Goal: Task Accomplishment & Management: Complete application form

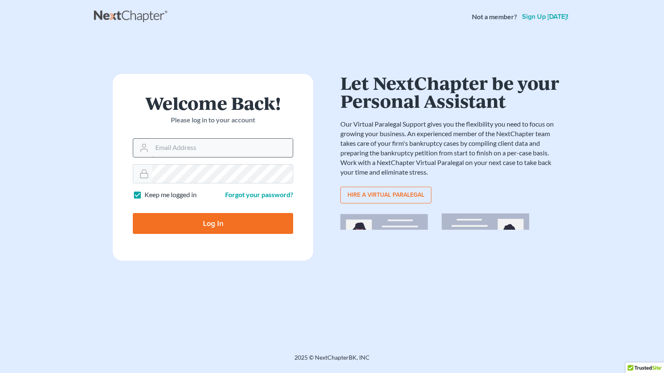
click at [198, 152] on input "Email Address" at bounding box center [222, 148] width 141 height 18
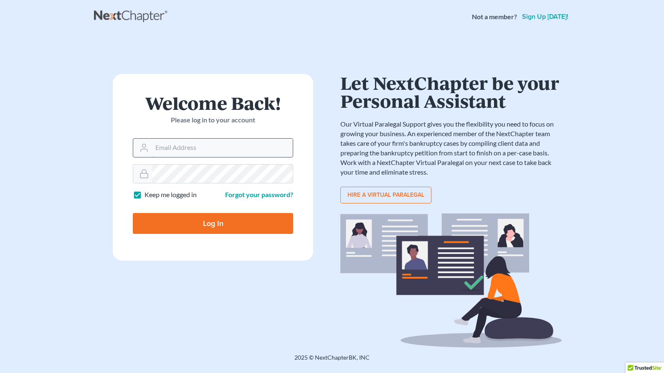
click at [197, 152] on input "Email Address" at bounding box center [222, 148] width 141 height 18
type input "zaven"
type input "[PERSON_NAME][EMAIL_ADDRESS][DOMAIN_NAME]"
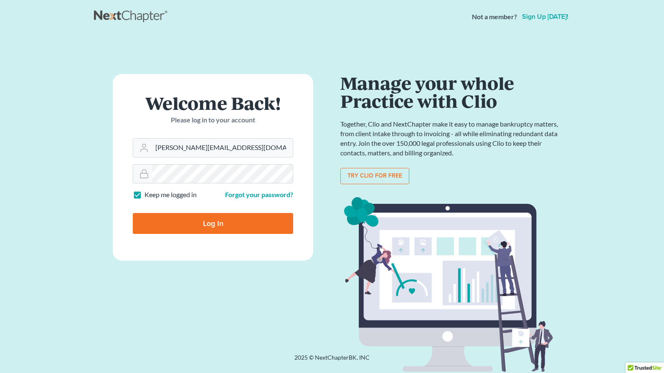
click at [202, 219] on input "Log In" at bounding box center [213, 223] width 160 height 21
type input "Thinking..."
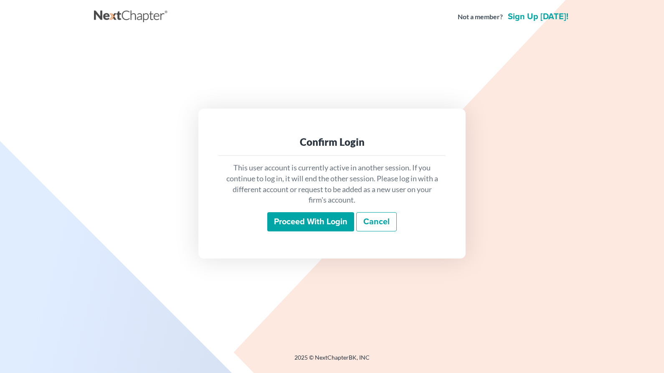
click at [320, 220] on input "Proceed with login" at bounding box center [310, 221] width 87 height 19
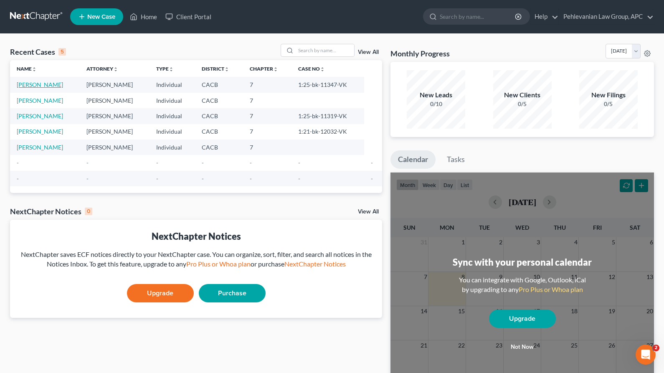
click at [56, 85] on link "[PERSON_NAME]" at bounding box center [40, 84] width 46 height 7
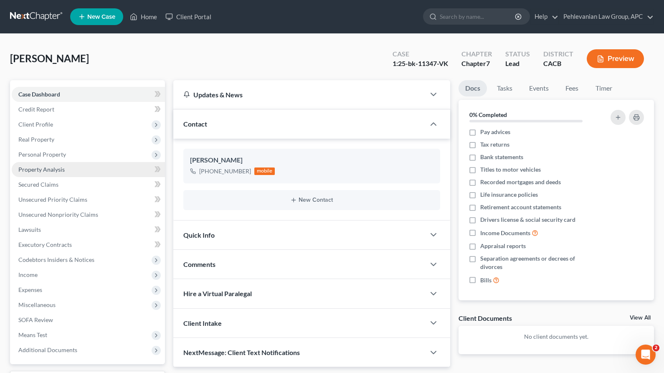
click at [51, 171] on span "Property Analysis" at bounding box center [41, 169] width 46 height 7
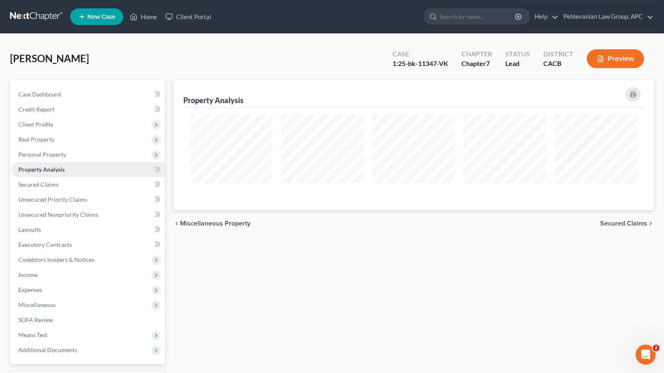
scroll to position [130, 481]
click at [54, 152] on span "Personal Property" at bounding box center [42, 154] width 48 height 7
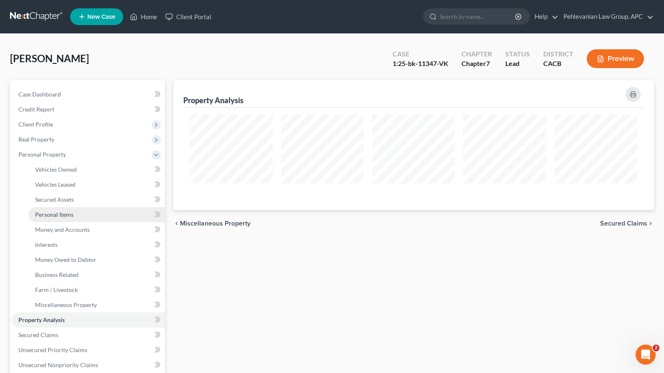
click at [58, 217] on span "Personal Items" at bounding box center [54, 214] width 38 height 7
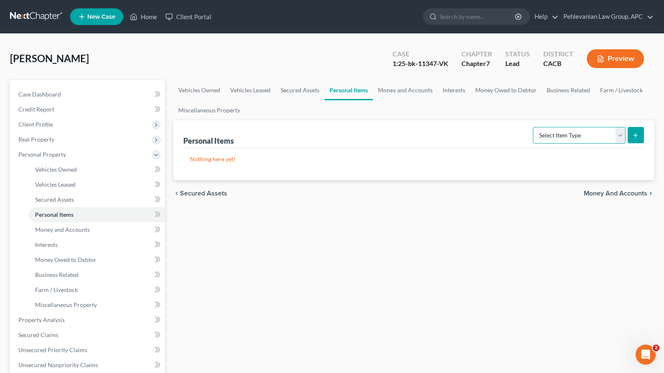
click at [592, 132] on select "Select Item Type Clothing Collectibles Of Value Electronics Firearms Household …" at bounding box center [579, 135] width 93 height 17
select select "household_goods"
click at [534, 127] on select "Select Item Type Clothing Collectibles Of Value Electronics Firearms Household …" at bounding box center [579, 135] width 93 height 17
click at [638, 135] on icon "submit" at bounding box center [635, 135] width 7 height 7
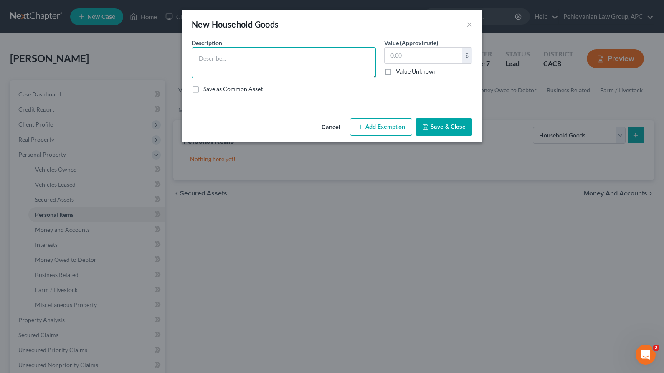
click at [278, 61] on textarea at bounding box center [284, 62] width 184 height 31
click at [136, 158] on div "New Household Goods × An exemption set must first be selected from the Filing I…" at bounding box center [332, 186] width 664 height 373
click at [120, 222] on div "New Household Goods × An exemption set must first be selected from the Filing I…" at bounding box center [332, 186] width 664 height 373
click at [293, 54] on textarea "Bedroom set including" at bounding box center [284, 62] width 184 height 31
click at [289, 56] on textarea "Bedroom set including" at bounding box center [284, 62] width 184 height 31
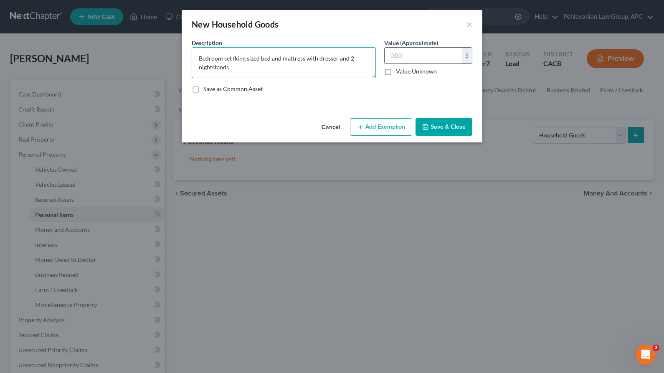
type textarea "Bedroom set (king sized bed and mattress with dresser and 2 nightstands"
click at [461, 57] on input "text" at bounding box center [423, 56] width 77 height 16
type input "2,000.00"
click at [365, 127] on button "Add Exemption" at bounding box center [381, 127] width 62 height 18
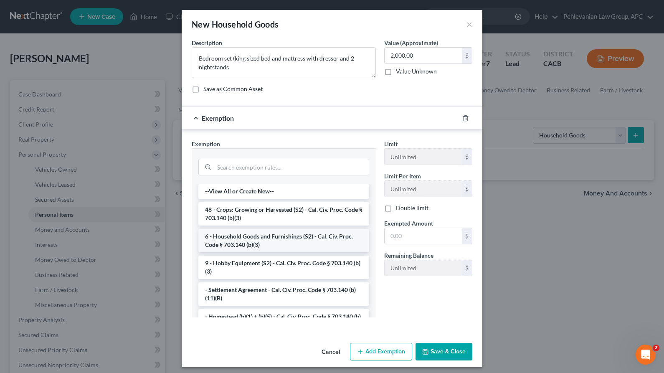
click at [293, 245] on li "6 - Household Goods and Furnishings (S2) - Cal. Civ. Proc. Code § 703.140 (b)(3)" at bounding box center [283, 240] width 171 height 23
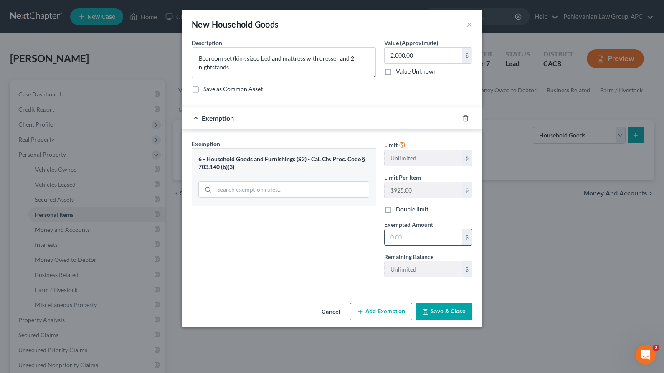
click at [410, 234] on input "text" at bounding box center [423, 237] width 77 height 16
drag, startPoint x: 418, startPoint y: 54, endPoint x: 352, endPoint y: 51, distance: 65.6
click at [352, 51] on div "Description * Bedroom set (king sized bed and mattress with dresser and 2 night…" at bounding box center [331, 68] width 289 height 61
drag, startPoint x: 251, startPoint y: 66, endPoint x: 224, endPoint y: 60, distance: 26.9
click at [224, 60] on textarea "Bedroom set (king sized bed and mattress with dresser and 2 nightstands" at bounding box center [284, 62] width 184 height 31
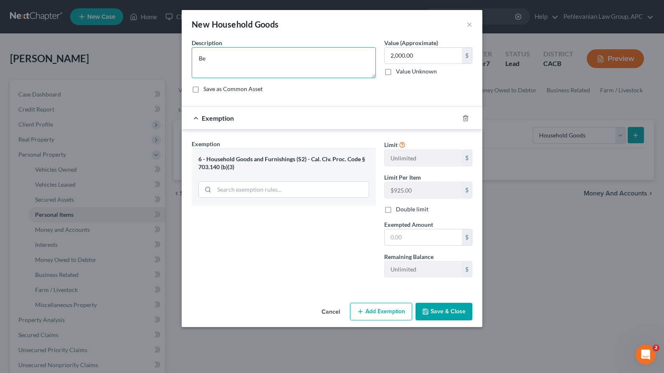
type textarea "B"
type textarea "King Sized bed"
drag, startPoint x: 427, startPoint y: 56, endPoint x: 351, endPoint y: 52, distance: 76.1
click at [351, 52] on div "Description * King Sized bed Value (Approximate) 2,000.00 $ Value Unknown Balan…" at bounding box center [331, 68] width 289 height 61
click at [357, 48] on textarea "King Sized bed" at bounding box center [284, 62] width 184 height 31
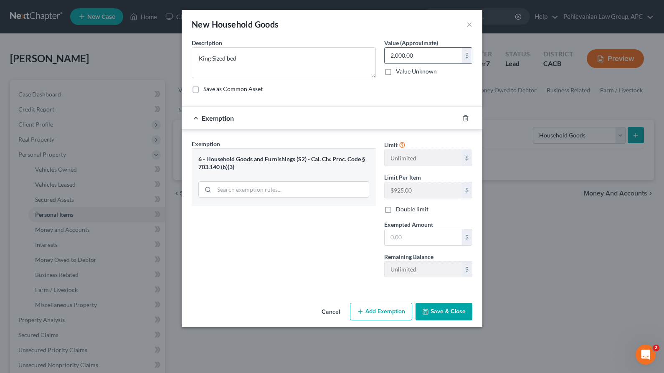
click at [399, 54] on input "2,000.00" at bounding box center [423, 56] width 77 height 16
type input "900"
click at [375, 96] on div "Description * King Sized bed Value (Approximate) 900.00 $ Value Unknown Balance…" at bounding box center [331, 68] width 289 height 61
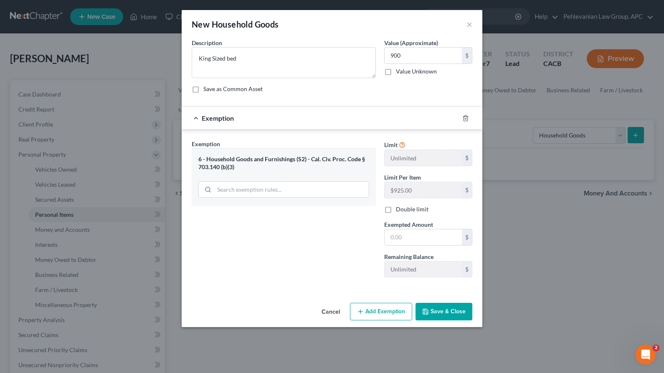
click at [410, 248] on div "Limit Unlimited $ Limit Per Item $925.00 $ Double limit Exempted Amount * $ Rem…" at bounding box center [428, 211] width 96 height 144
click at [403, 236] on input "text" at bounding box center [423, 237] width 77 height 16
click at [398, 208] on label "Double limit" at bounding box center [412, 209] width 33 height 8
click at [399, 208] on input "Double limit" at bounding box center [401, 207] width 5 height 5
click at [397, 208] on label "Double limit" at bounding box center [412, 209] width 33 height 8
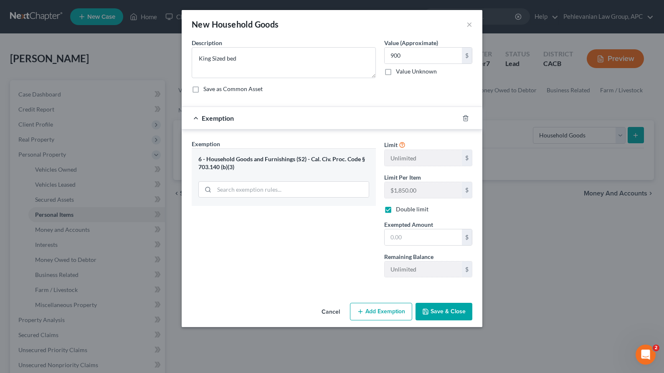
click at [399, 208] on input "Double limit" at bounding box center [401, 207] width 5 height 5
checkbox input "false"
click at [397, 232] on input "text" at bounding box center [423, 237] width 77 height 16
type input "900.00"
click at [407, 276] on div "Limit Unlimited $ Limit Per Item $925.00 $ Double limit Exempted Amount * 900.0…" at bounding box center [428, 211] width 96 height 144
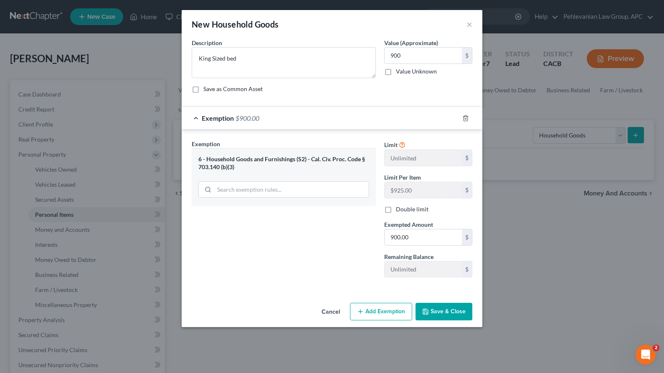
click at [437, 313] on button "Save & Close" at bounding box center [443, 312] width 57 height 18
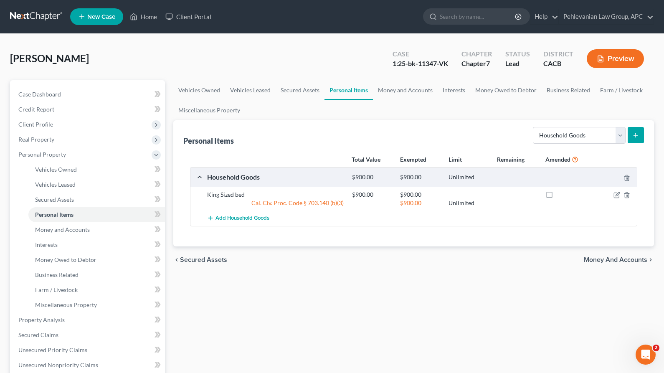
click at [247, 226] on div "Total Value Exempted Limit Remaining Amended Household Goods $900.00 $900.00 Un…" at bounding box center [413, 197] width 461 height 98
click at [244, 221] on button "Add Household Goods" at bounding box center [238, 217] width 62 height 15
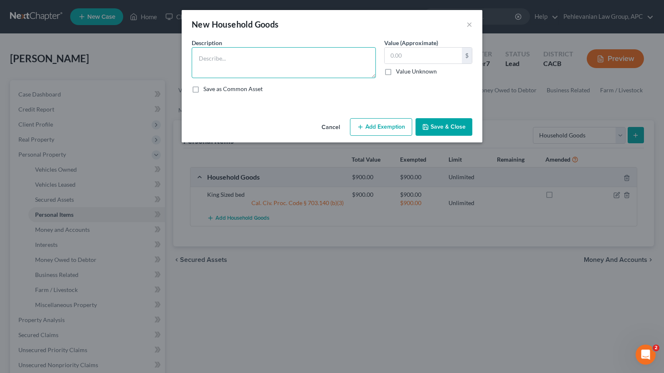
click at [210, 48] on textarea at bounding box center [284, 62] width 184 height 31
type textarea "Cal-King mattress"
type input "0"
type input "500.00"
click at [391, 123] on button "Add Exemption" at bounding box center [381, 127] width 62 height 18
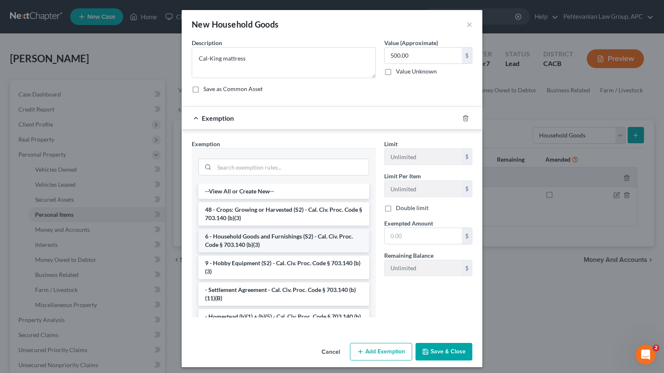
click at [252, 242] on li "6 - Household Goods and Furnishings (S2) - Cal. Civ. Proc. Code § 703.140 (b)(3)" at bounding box center [283, 240] width 171 height 23
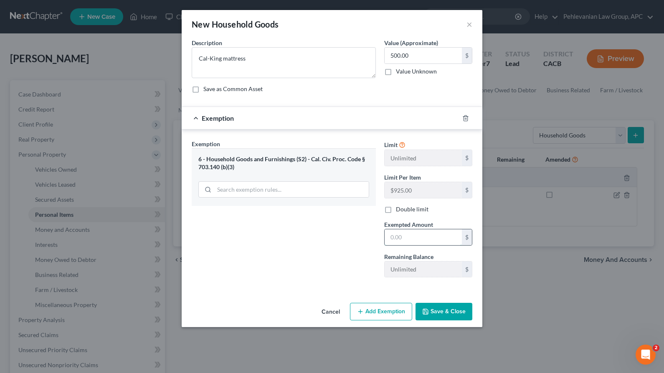
click at [398, 233] on input "text" at bounding box center [423, 237] width 77 height 16
type input "6"
type input "500"
click at [433, 311] on button "Save & Close" at bounding box center [443, 312] width 57 height 18
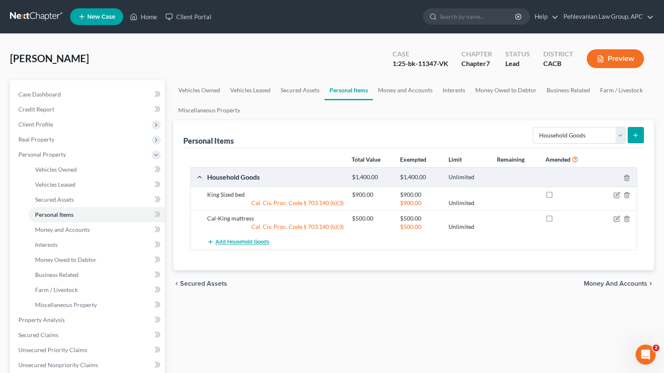
click at [242, 243] on span "Add Household Goods" at bounding box center [242, 242] width 54 height 7
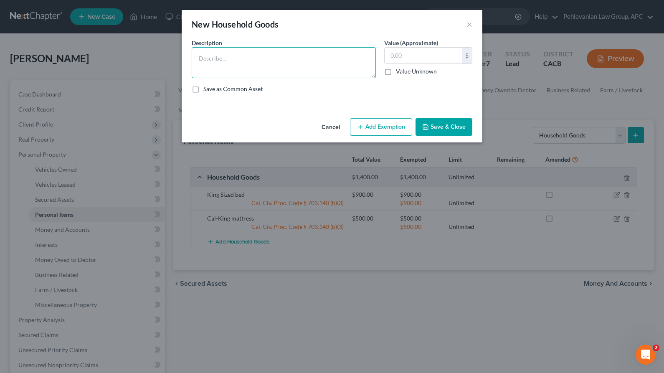
click at [248, 63] on textarea at bounding box center [284, 62] width 184 height 31
type textarea "Dresser"
type input "450"
click at [370, 123] on button "Add Exemption" at bounding box center [381, 127] width 62 height 18
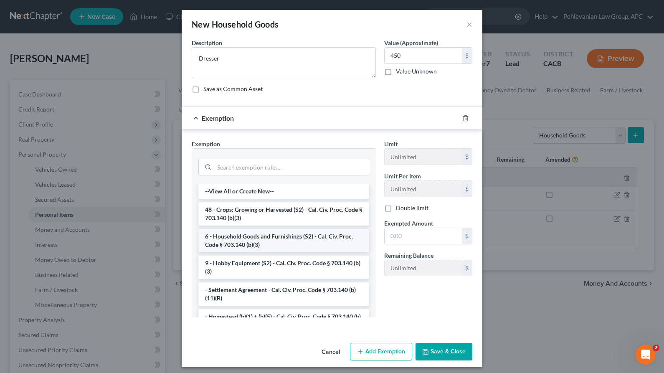
click at [251, 244] on li "6 - Household Goods and Furnishings (S2) - Cal. Civ. Proc. Code § 703.140 (b)(3)" at bounding box center [283, 240] width 171 height 23
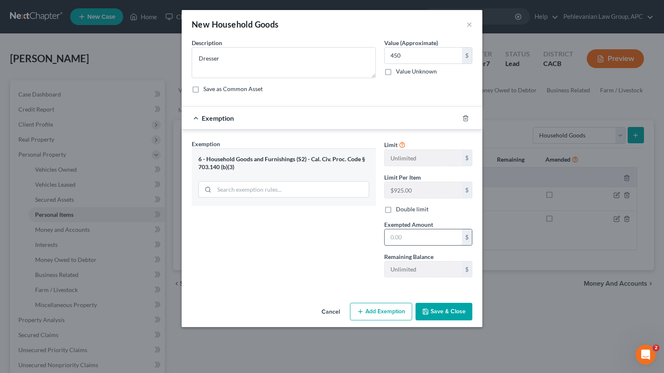
click at [402, 230] on input "text" at bounding box center [423, 237] width 77 height 16
type input "450"
click at [436, 312] on button "Save & Close" at bounding box center [443, 312] width 57 height 18
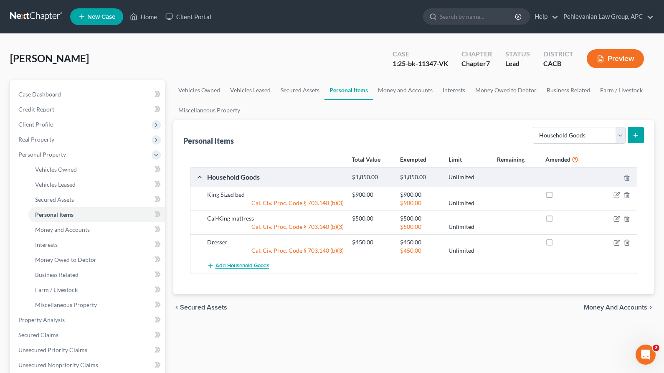
click at [235, 267] on span "Add Household Goods" at bounding box center [242, 266] width 54 height 7
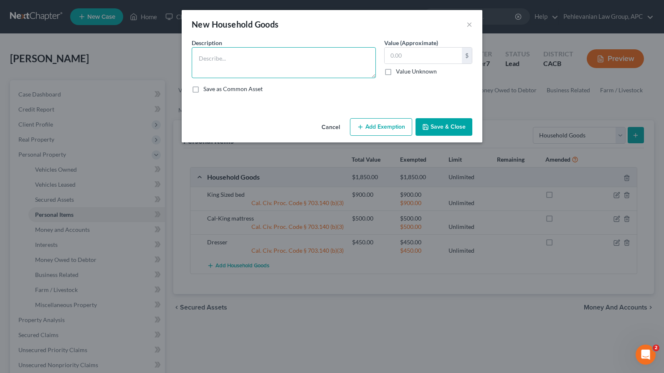
click at [258, 67] on textarea at bounding box center [284, 62] width 184 height 31
type textarea "2 nightstands"
type input "300.00"
click at [391, 123] on button "Add Exemption" at bounding box center [381, 127] width 62 height 18
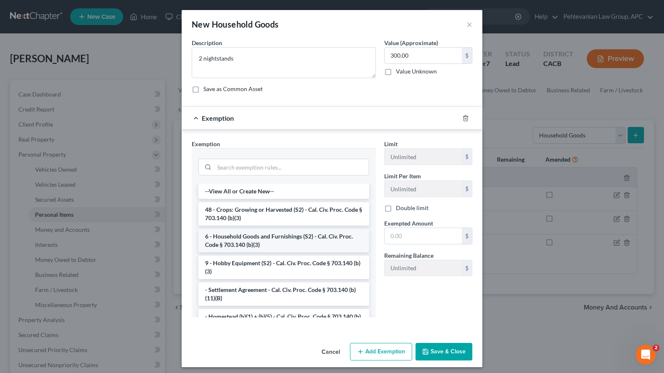
click at [241, 242] on li "6 - Household Goods and Furnishings (S2) - Cal. Civ. Proc. Code § 703.140 (b)(3)" at bounding box center [283, 240] width 171 height 23
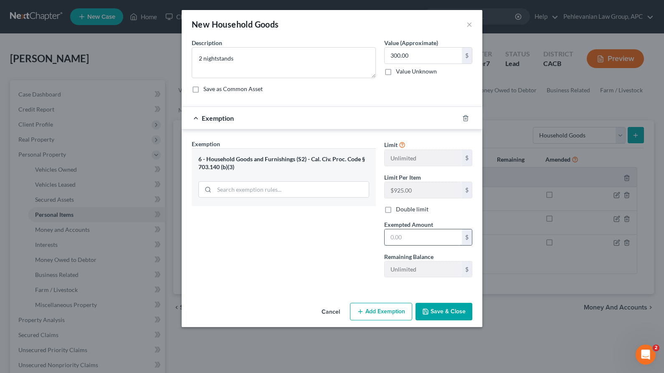
click at [412, 235] on input "text" at bounding box center [423, 237] width 77 height 16
type input "300"
click at [428, 314] on icon "button" at bounding box center [425, 311] width 5 height 5
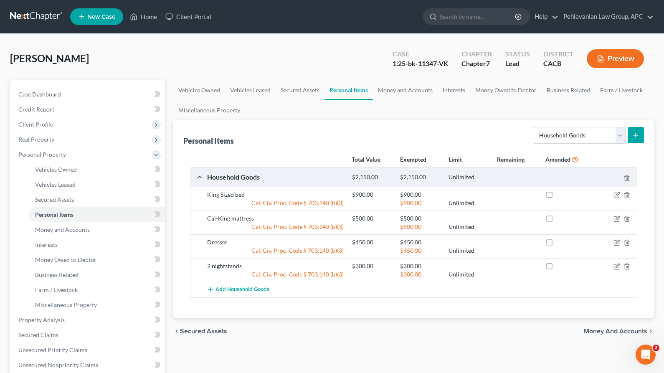
click at [636, 137] on icon "submit" at bounding box center [635, 135] width 7 height 7
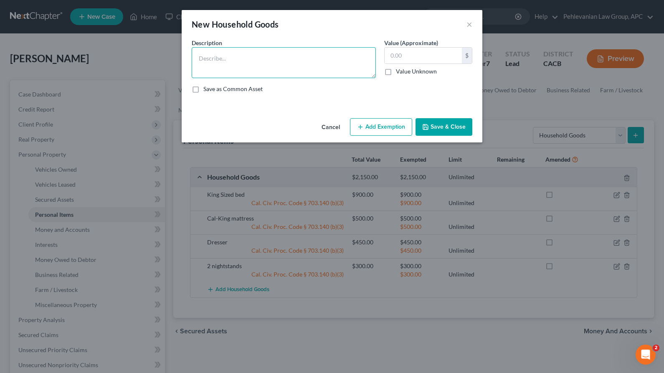
click at [217, 77] on textarea at bounding box center [284, 62] width 184 height 31
type textarea "Couch, and loveseat"
click at [405, 57] on input "text" at bounding box center [423, 56] width 77 height 16
drag, startPoint x: 252, startPoint y: 58, endPoint x: 185, endPoint y: 59, distance: 66.8
click at [185, 60] on div "An exemption set must first be selected from the Filing Information section. Co…" at bounding box center [332, 76] width 301 height 76
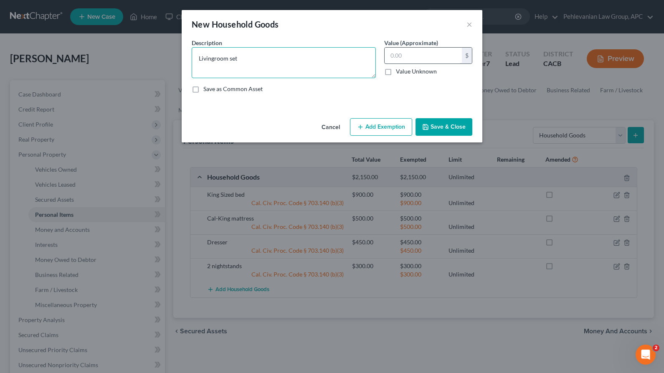
type textarea "Livingroom set"
click at [421, 57] on input "text" at bounding box center [423, 56] width 77 height 16
type input "5"
type input "800.00"
click at [433, 122] on button "Save & Close" at bounding box center [443, 127] width 57 height 18
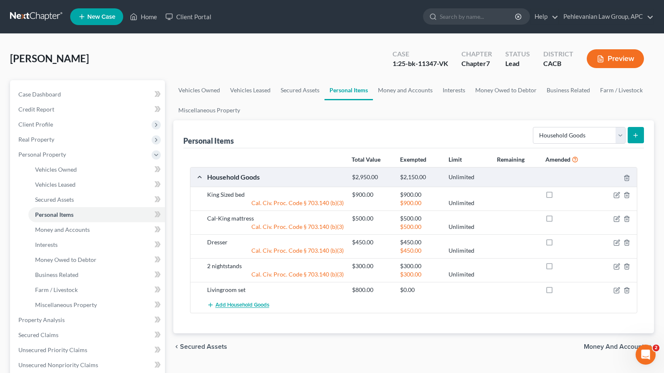
click at [232, 305] on span "Add Household Goods" at bounding box center [242, 305] width 54 height 7
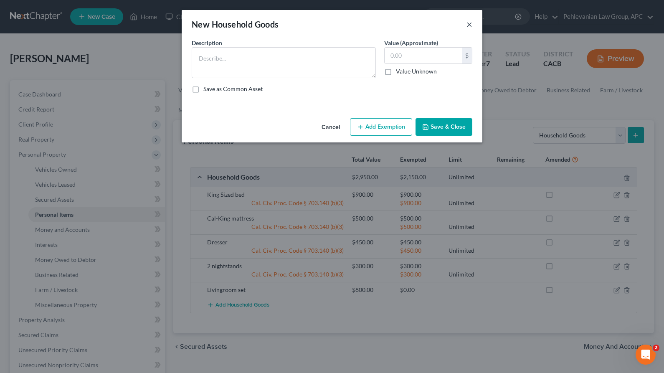
click at [467, 27] on button "×" at bounding box center [469, 24] width 6 height 10
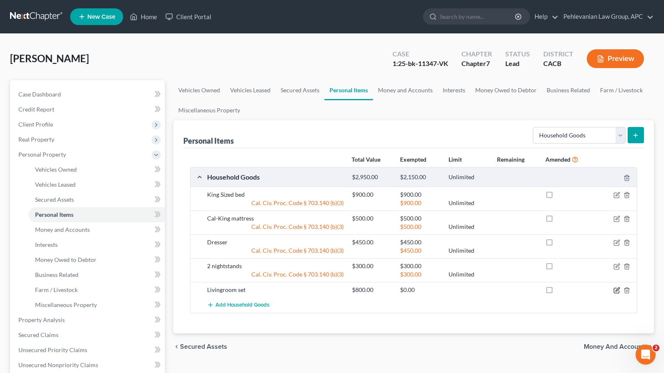
click at [615, 290] on icon "button" at bounding box center [616, 290] width 7 height 7
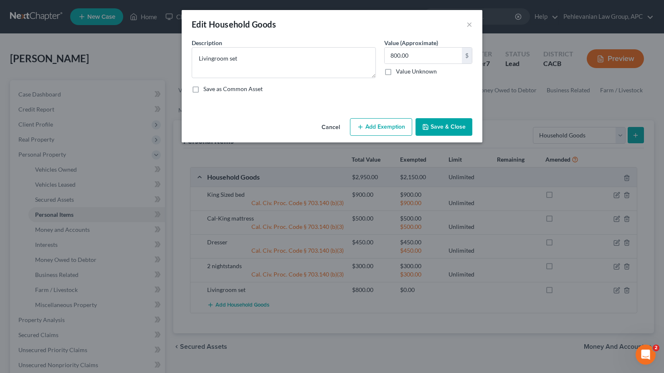
click at [372, 131] on button "Add Exemption" at bounding box center [381, 127] width 62 height 18
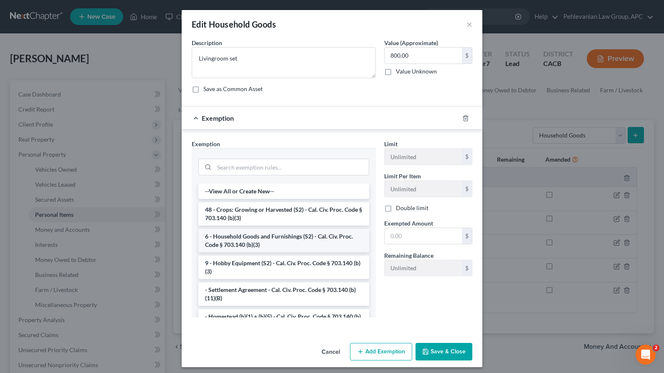
click at [256, 244] on li "6 - Household Goods and Furnishings (S2) - Cal. Civ. Proc. Code § 703.140 (b)(3)" at bounding box center [283, 240] width 171 height 23
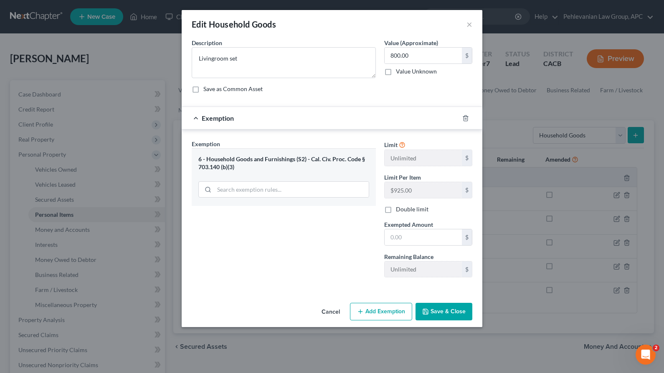
click at [430, 226] on span "Exempted Amount" at bounding box center [408, 224] width 49 height 7
click at [425, 234] on input "text" at bounding box center [423, 237] width 77 height 16
type input "800"
click at [422, 53] on input "800.00" at bounding box center [423, 56] width 77 height 16
click at [422, 54] on input "800.00" at bounding box center [423, 56] width 77 height 16
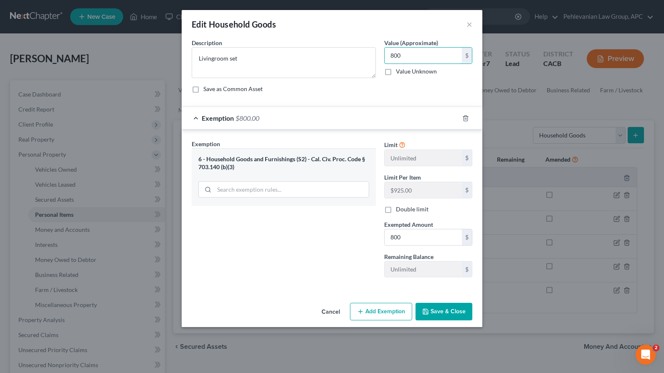
type input "800"
click at [453, 327] on div "Edit Household Goods × An exemption set must first be selected from the Filing …" at bounding box center [332, 186] width 664 height 373
click at [450, 316] on button "Save & Close" at bounding box center [443, 312] width 57 height 18
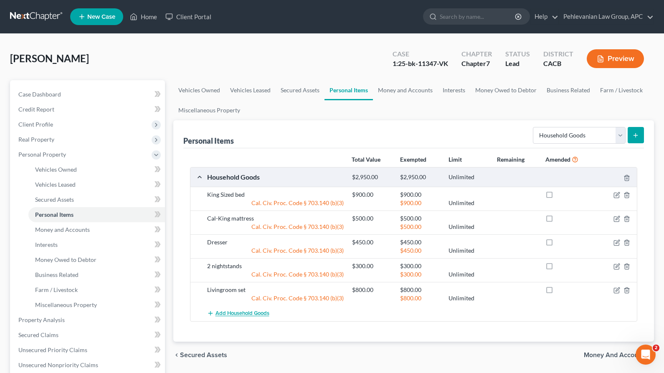
click at [230, 310] on span "Add Household Goods" at bounding box center [242, 313] width 54 height 7
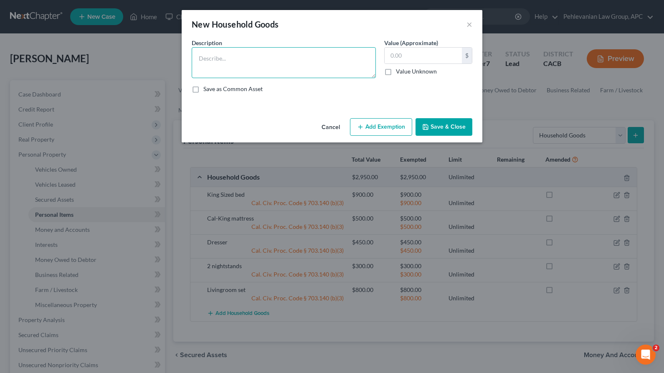
click at [270, 68] on textarea at bounding box center [284, 62] width 184 height 31
type textarea "Dining room set"
click at [400, 59] on input "text" at bounding box center [423, 56] width 77 height 16
type input "600"
click at [458, 125] on button "Save & Close" at bounding box center [443, 127] width 57 height 18
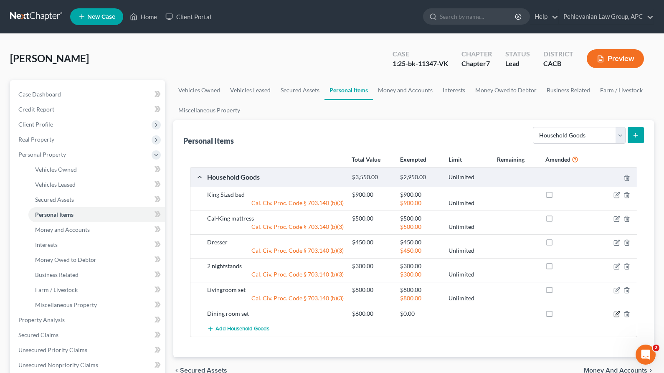
click at [615, 313] on icon "button" at bounding box center [616, 314] width 7 height 7
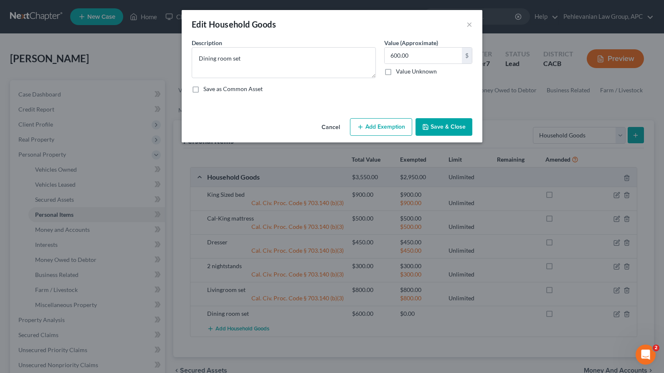
click at [362, 128] on icon "button" at bounding box center [360, 127] width 7 height 7
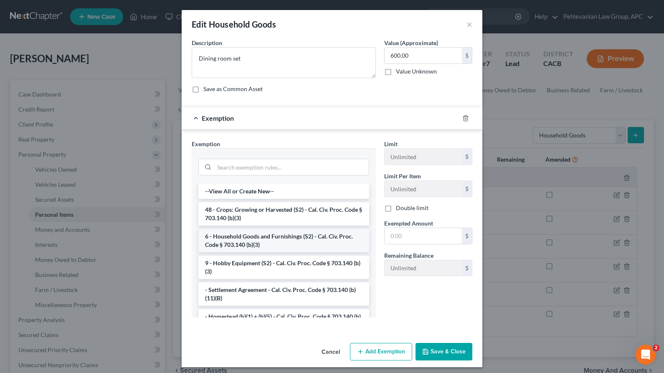
click at [243, 241] on li "6 - Household Goods and Furnishings (S2) - Cal. Civ. Proc. Code § 703.140 (b)(3)" at bounding box center [283, 240] width 171 height 23
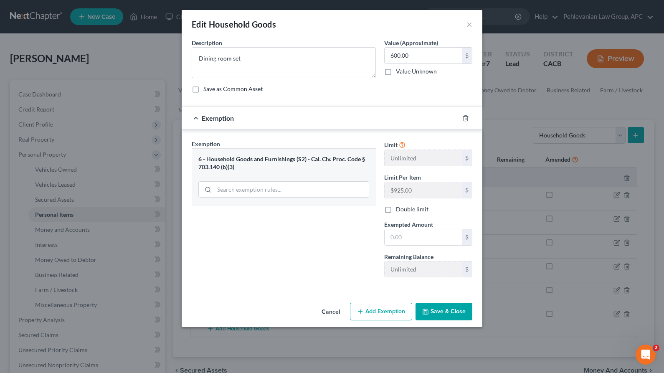
click at [403, 247] on div "Limit Unlimited $ Limit Per Item $925.00 $ Double limit Exempted Amount * $ Rem…" at bounding box center [428, 211] width 96 height 144
click at [402, 236] on input "text" at bounding box center [423, 237] width 77 height 16
type input "600"
click at [438, 317] on button "Save & Close" at bounding box center [443, 312] width 57 height 18
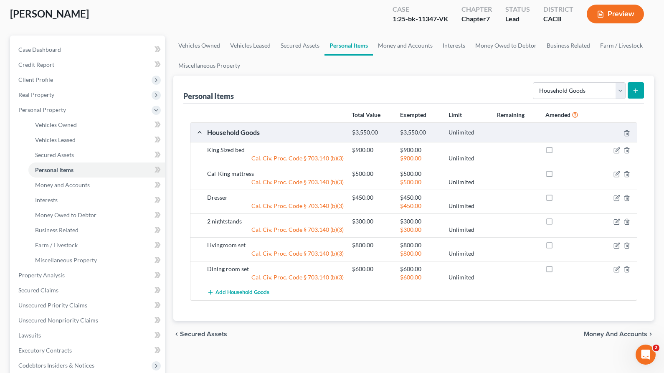
scroll to position [53, 0]
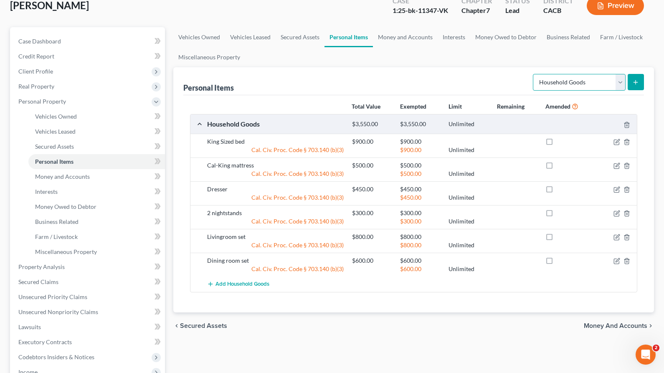
click at [580, 81] on select "Select Item Type Clothing Collectibles Of Value Electronics Firearms Household …" at bounding box center [579, 82] width 93 height 17
select select "clothing"
click at [534, 74] on select "Select Item Type Clothing Collectibles Of Value Electronics Firearms Household …" at bounding box center [579, 82] width 93 height 17
click at [637, 81] on icon "submit" at bounding box center [635, 82] width 7 height 7
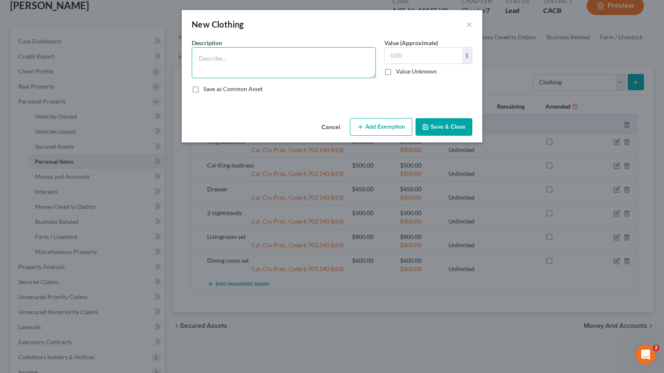
click at [237, 65] on textarea at bounding box center [284, 62] width 184 height 31
type textarea "Clothing including daily wear underwear, socks and shoes"
click at [418, 65] on div "$ Value Unknown" at bounding box center [428, 61] width 88 height 28
click at [412, 49] on input "text" at bounding box center [423, 56] width 77 height 16
type input "500"
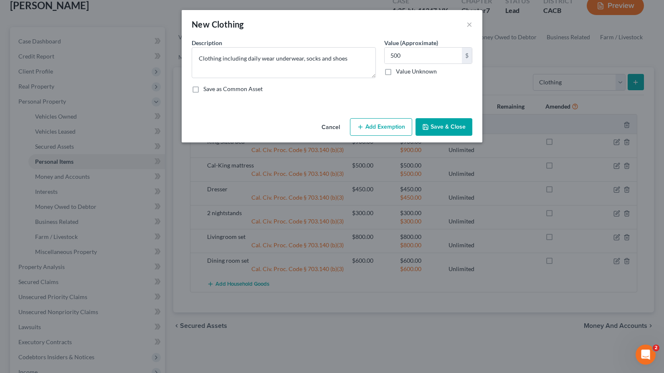
click at [399, 124] on button "Add Exemption" at bounding box center [381, 127] width 62 height 18
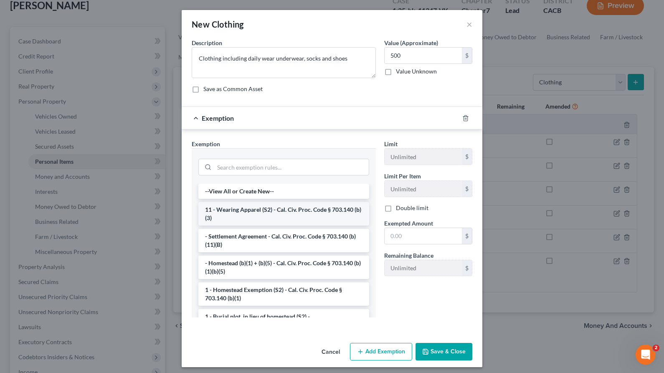
click at [252, 214] on li "11 - Wearing Apparel (S2) - Cal. Civ. Proc. Code § 703.140 (b)(3)" at bounding box center [283, 213] width 171 height 23
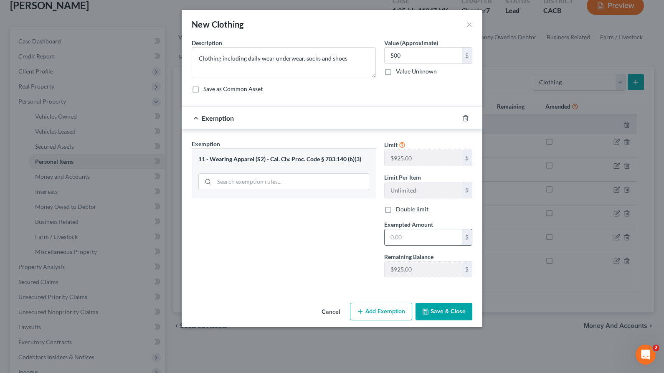
click at [422, 241] on input "text" at bounding box center [423, 237] width 77 height 16
type input "500"
click at [428, 311] on icon "button" at bounding box center [425, 311] width 5 height 5
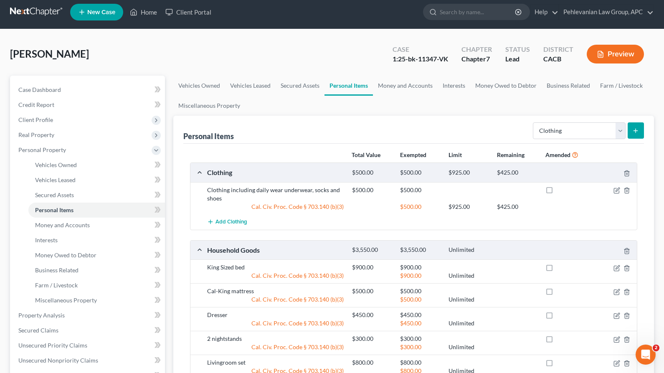
scroll to position [0, 0]
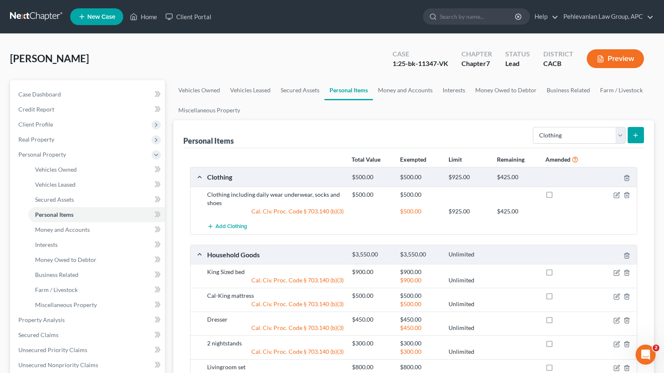
click at [620, 61] on button "Preview" at bounding box center [615, 58] width 57 height 19
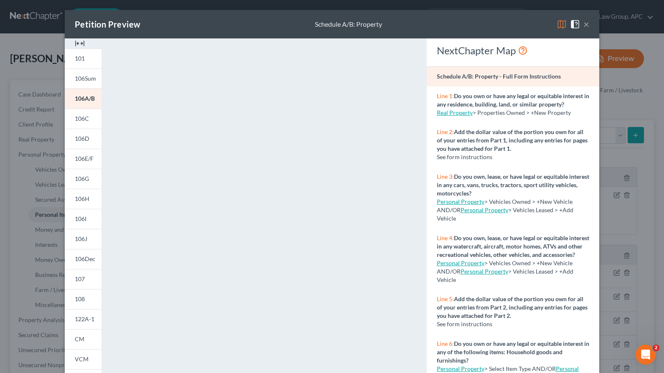
click at [586, 25] on button "×" at bounding box center [586, 24] width 6 height 10
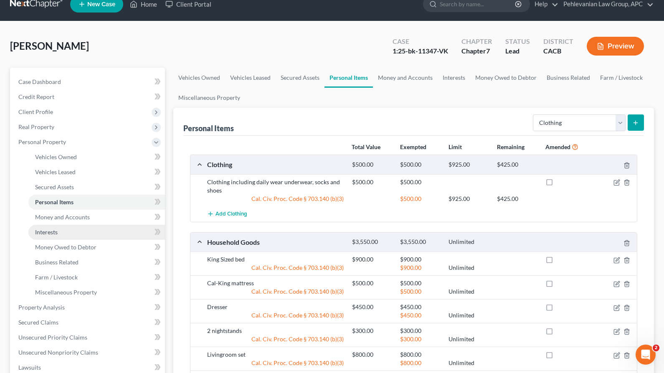
scroll to position [220, 0]
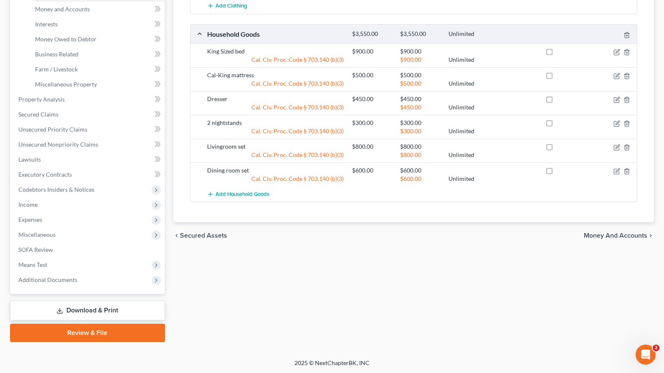
click at [94, 311] on link "Download & Print" at bounding box center [87, 311] width 155 height 20
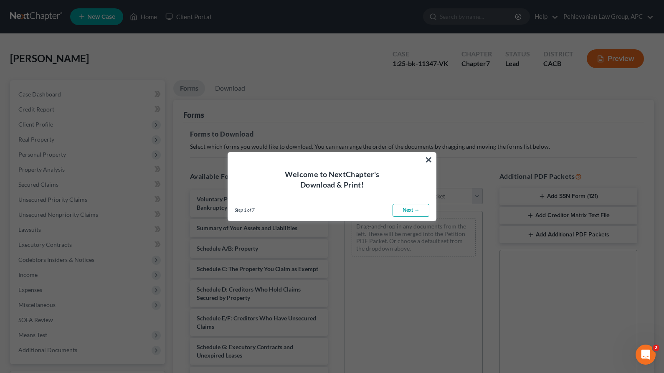
click at [405, 211] on link "Next →" at bounding box center [410, 210] width 37 height 13
select select "0"
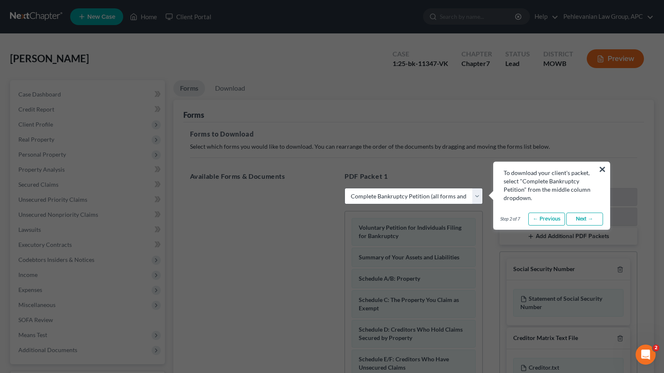
click at [597, 223] on link "Next →" at bounding box center [584, 219] width 37 height 13
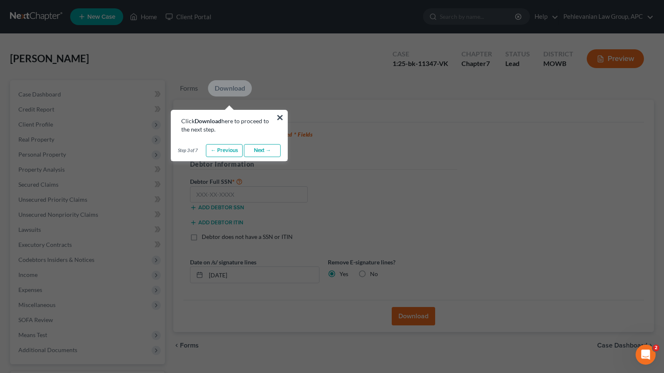
click at [272, 154] on link "Next →" at bounding box center [262, 150] width 37 height 13
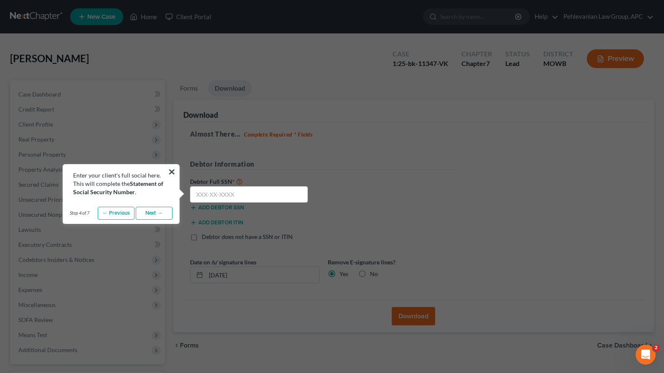
click at [144, 209] on link "Next →" at bounding box center [154, 213] width 37 height 13
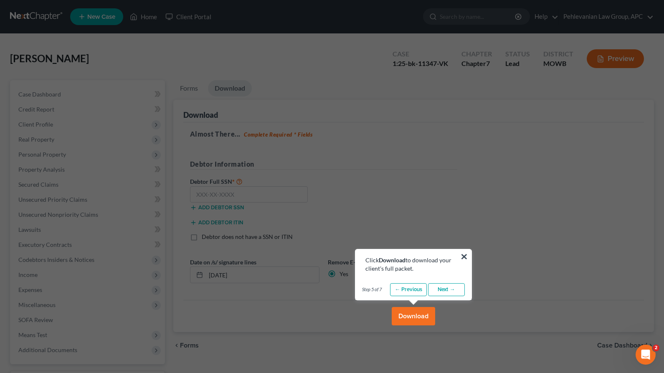
click at [451, 289] on link "Next →" at bounding box center [446, 289] width 37 height 13
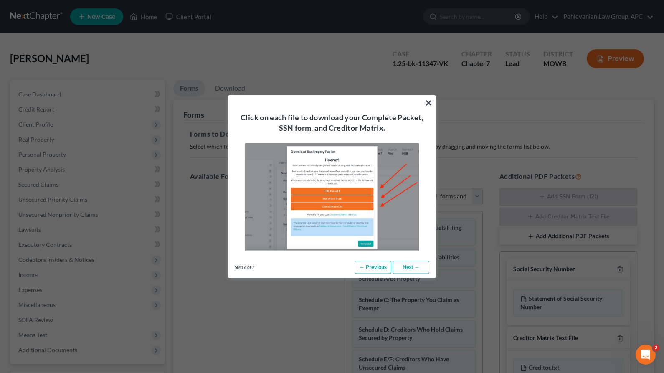
click at [422, 269] on link "Next →" at bounding box center [410, 267] width 37 height 13
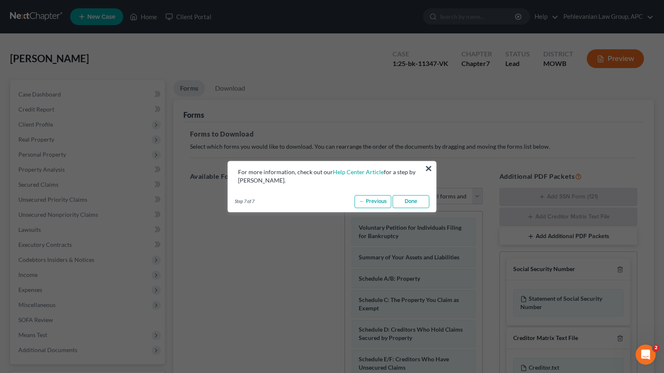
click at [418, 205] on link "Done" at bounding box center [410, 201] width 37 height 13
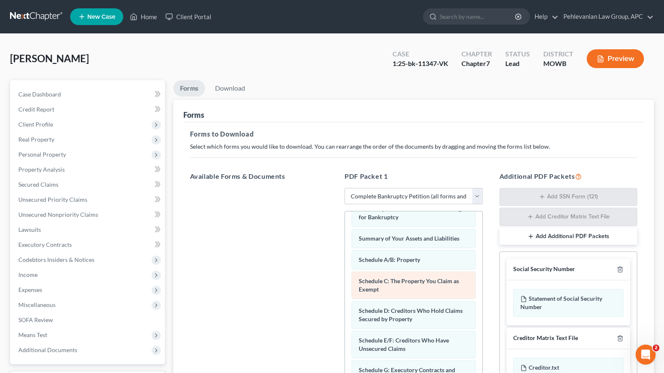
scroll to position [21, 0]
click at [428, 285] on div "Schedule C: The Property You Claim as Exempt" at bounding box center [414, 283] width 124 height 28
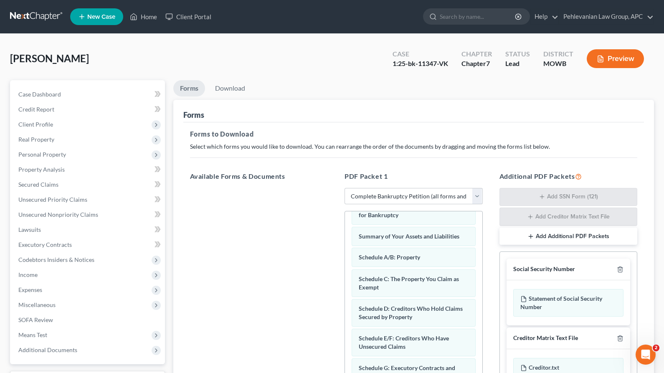
click at [410, 287] on div "Schedule C: The Property You Claim as Exempt" at bounding box center [414, 283] width 124 height 28
click at [415, 258] on span "Schedule A/B: Property" at bounding box center [389, 257] width 61 height 7
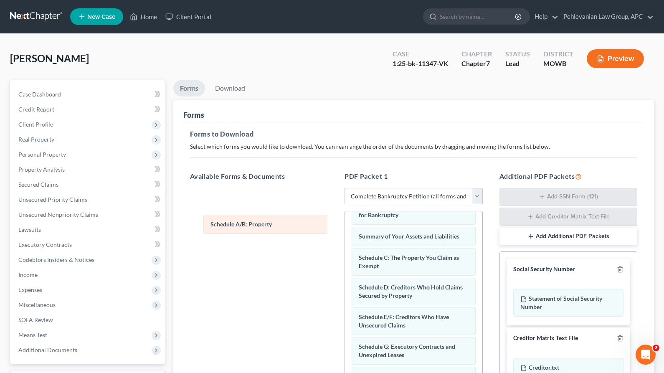
drag, startPoint x: 415, startPoint y: 258, endPoint x: 265, endPoint y: 230, distance: 152.7
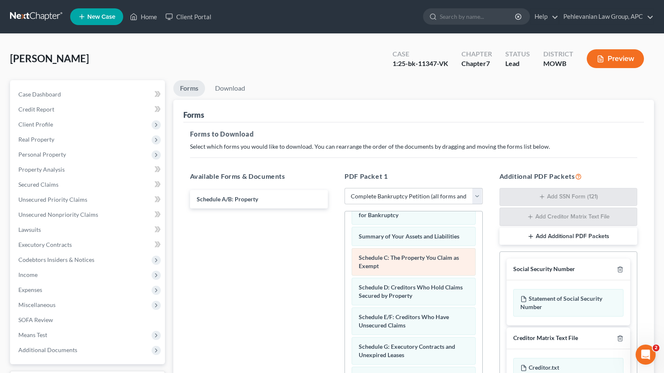
click at [379, 260] on span "Schedule C: The Property You Claim as Exempt" at bounding box center [409, 261] width 100 height 15
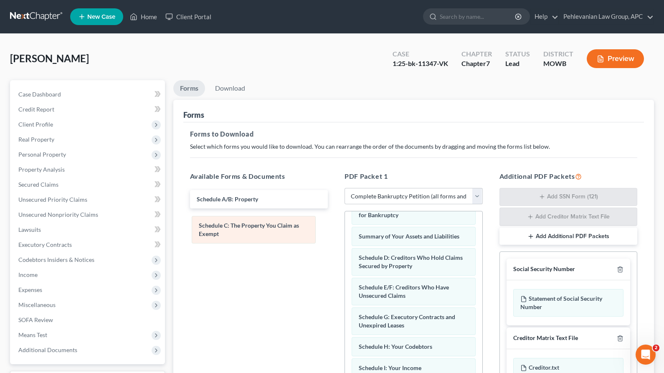
drag, startPoint x: 379, startPoint y: 260, endPoint x: 220, endPoint y: 225, distance: 162.4
click at [234, 199] on div "Schedule A/B: Property Schedule A/B: Property Schedule A/B: Property Schedule C…" at bounding box center [259, 209] width 152 height 39
click at [0, 0] on span "Schedule A/B: Property" at bounding box center [0, 0] width 0 height 0
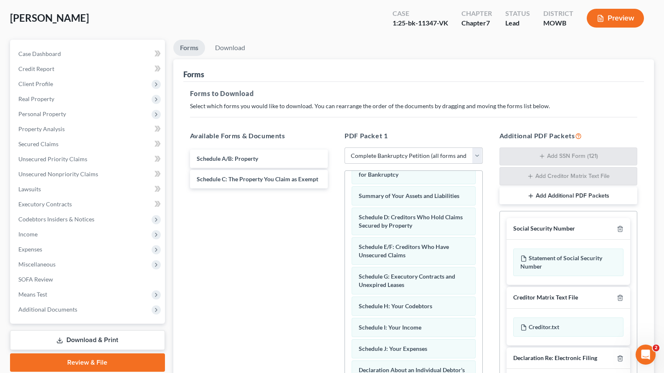
scroll to position [143, 0]
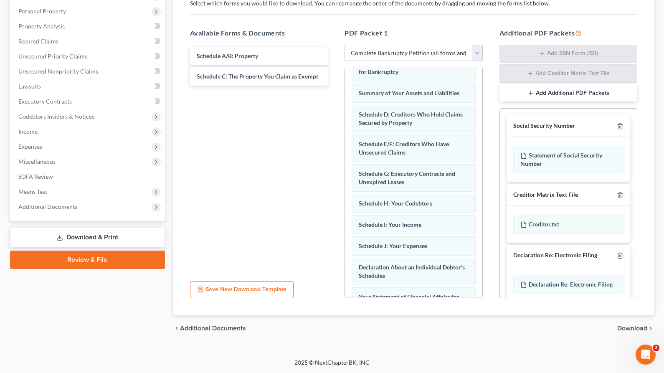
click at [250, 292] on button "Save New Download Template" at bounding box center [242, 290] width 104 height 18
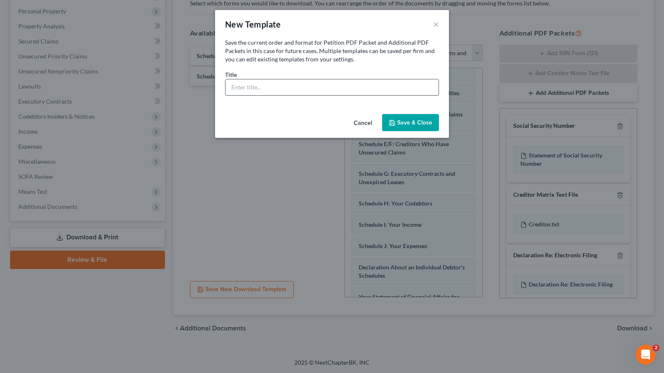
click at [266, 84] on input "text" at bounding box center [331, 87] width 213 height 16
click at [362, 121] on button "Cancel" at bounding box center [363, 123] width 32 height 17
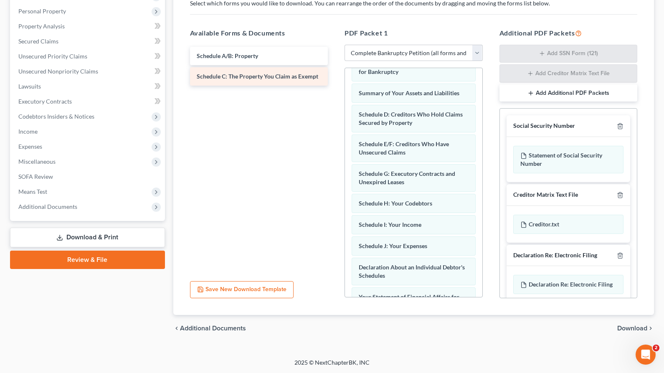
click at [267, 78] on span "Schedule C: The Property You Claim as Exempt" at bounding box center [257, 76] width 121 height 7
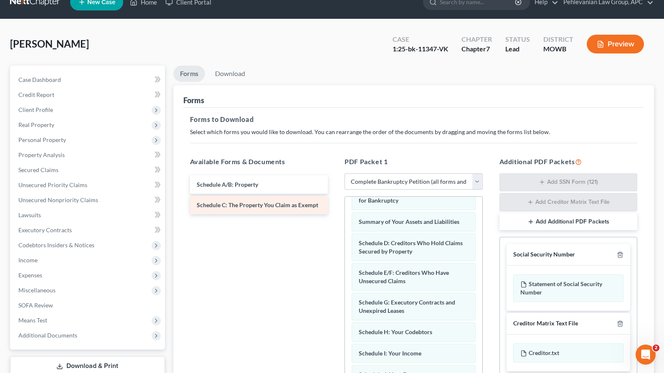
scroll to position [0, 0]
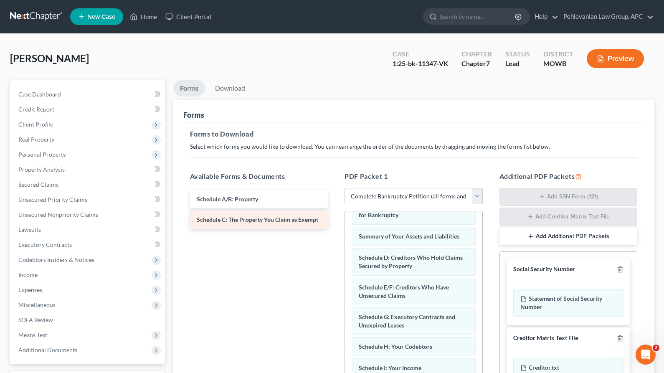
click at [247, 220] on span "Schedule C: The Property You Claim as Exempt" at bounding box center [257, 219] width 121 height 7
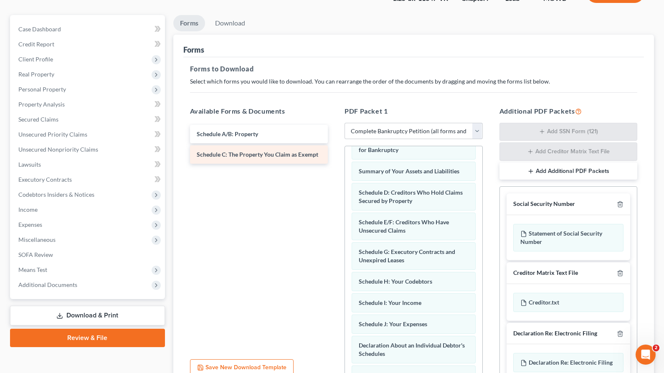
scroll to position [143, 0]
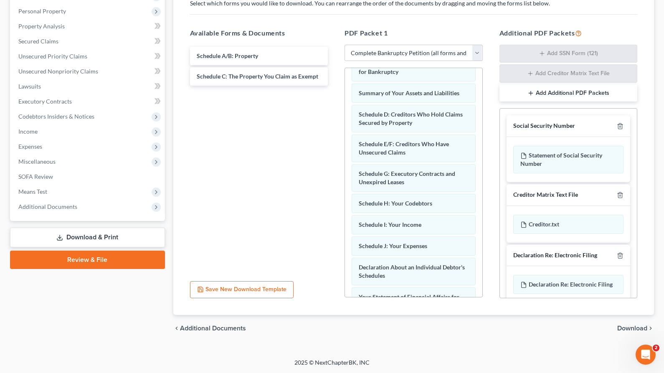
click at [229, 292] on button "Save New Download Template" at bounding box center [242, 290] width 104 height 18
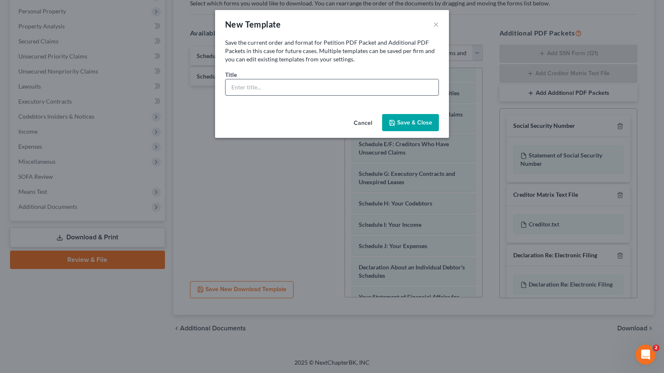
click at [275, 84] on input "text" at bounding box center [331, 87] width 213 height 16
type input "Property"
click at [401, 119] on button "Save & Close" at bounding box center [410, 123] width 57 height 18
select select "5"
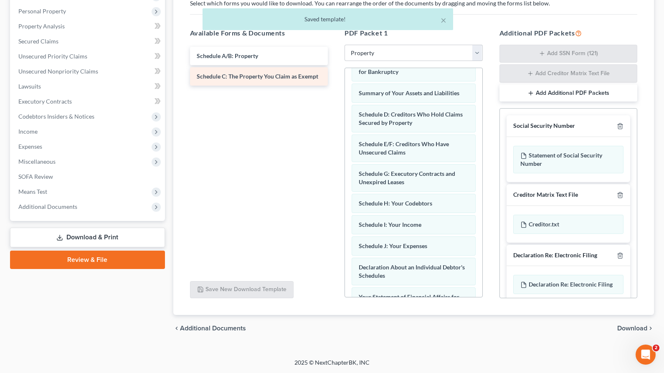
click at [269, 66] on div "Schedule A/B: Property Schedule C: The Property You Claim as Exempt" at bounding box center [259, 66] width 152 height 39
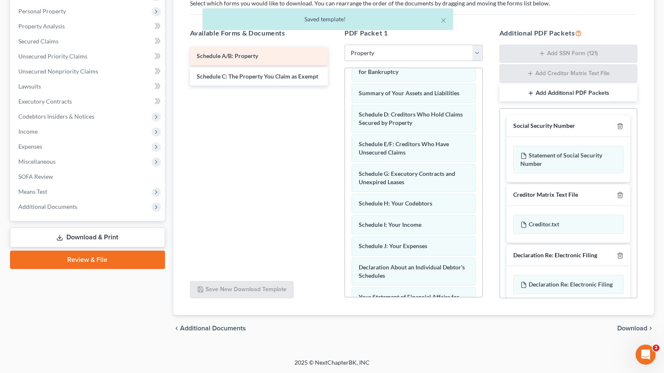
click at [263, 55] on div "Schedule A/B: Property Schedule C: The Property You Claim as Exempt" at bounding box center [259, 66] width 152 height 39
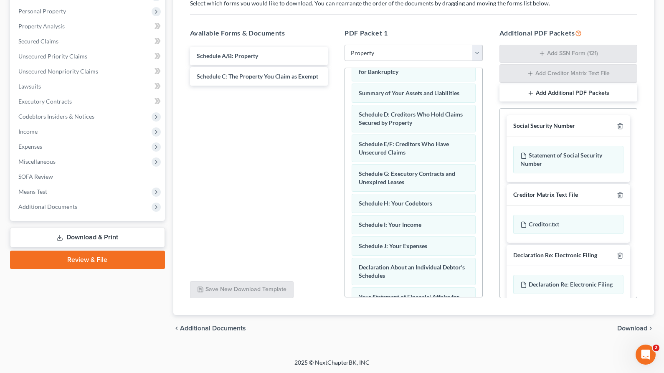
click at [628, 332] on div "chevron_left Additional Documents Download chevron_right" at bounding box center [413, 328] width 481 height 27
click at [627, 325] on span "Download" at bounding box center [632, 328] width 30 height 7
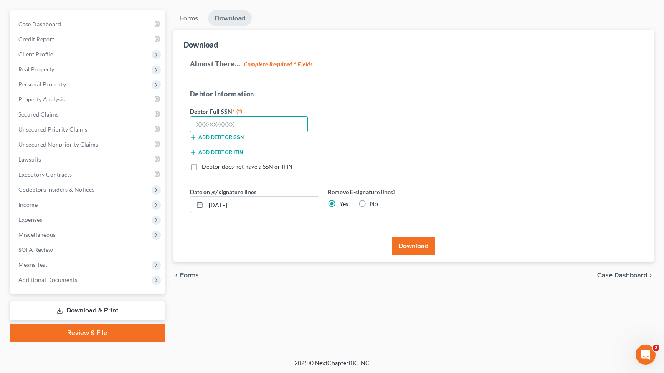
click at [230, 124] on input "text" at bounding box center [249, 124] width 118 height 17
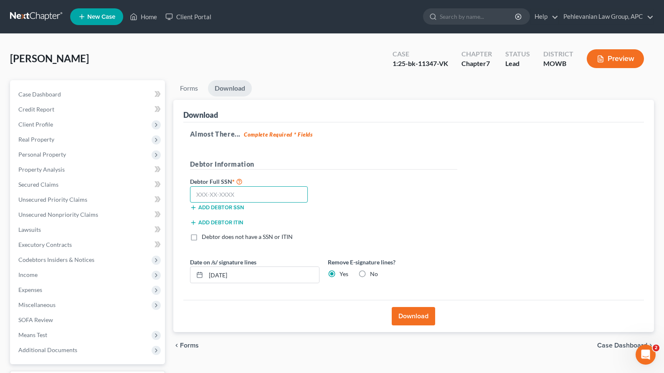
click at [229, 186] on input "text" at bounding box center [249, 194] width 118 height 17
click at [209, 196] on input "text" at bounding box center [249, 194] width 118 height 17
type input "558-25-5983"
click at [407, 316] on button "Download" at bounding box center [413, 316] width 43 height 18
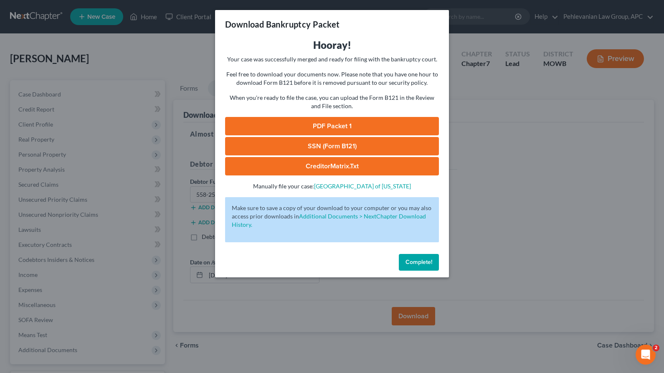
click at [409, 259] on span "Complete!" at bounding box center [418, 261] width 27 height 7
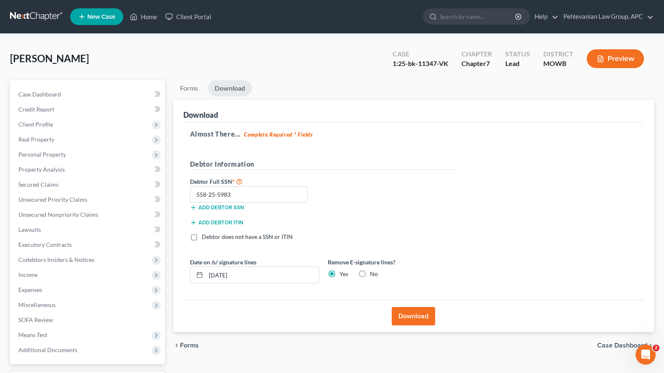
click at [282, 135] on strong "Complete Required * Fields" at bounding box center [278, 134] width 69 height 7
click at [410, 321] on button "Download" at bounding box center [413, 316] width 43 height 18
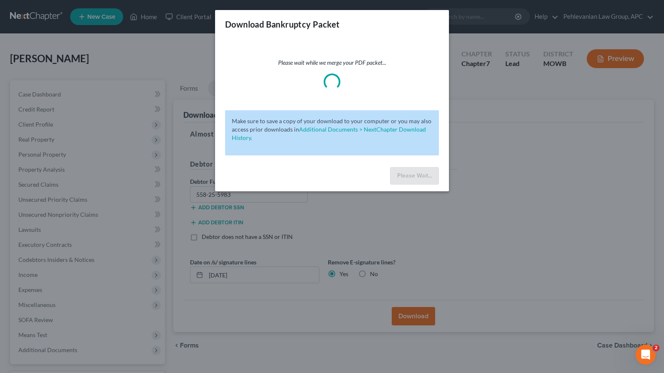
click at [407, 155] on div "Please wait while we merge your PDF packet... Make sure to save a copy of your …" at bounding box center [332, 100] width 234 height 125
click at [337, 220] on div "Download Bankruptcy Packet Please wait while we merge your PDF packet... Make s…" at bounding box center [332, 186] width 664 height 373
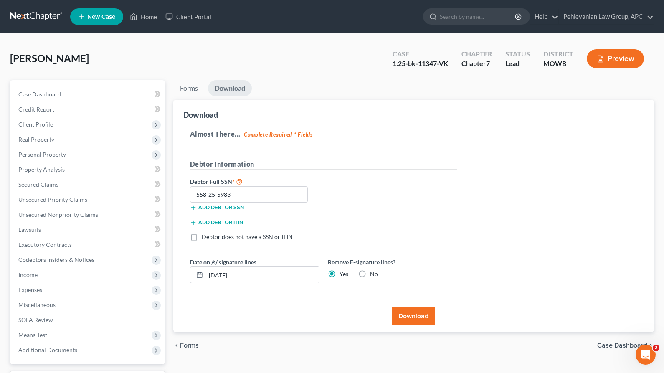
click at [617, 59] on button "Preview" at bounding box center [615, 58] width 57 height 19
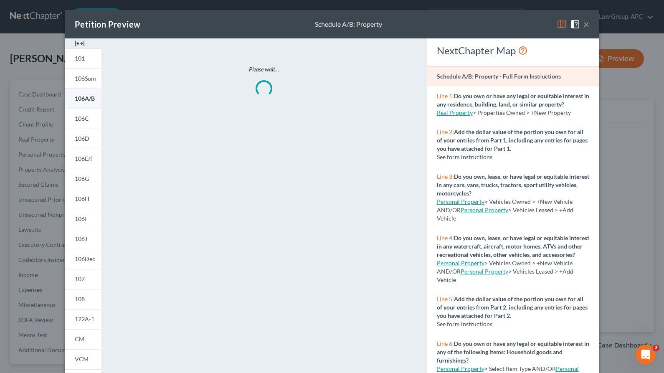
click at [85, 100] on span "106A/B" at bounding box center [85, 98] width 20 height 7
click at [81, 101] on span "106A/B" at bounding box center [85, 98] width 20 height 7
click at [74, 120] on link "106C" at bounding box center [83, 119] width 37 height 20
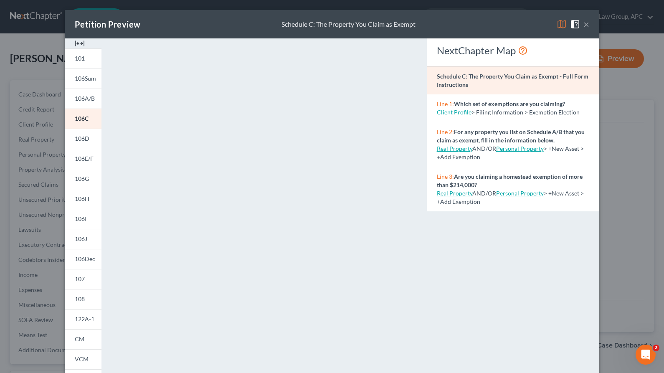
click at [587, 23] on button "×" at bounding box center [586, 24] width 6 height 10
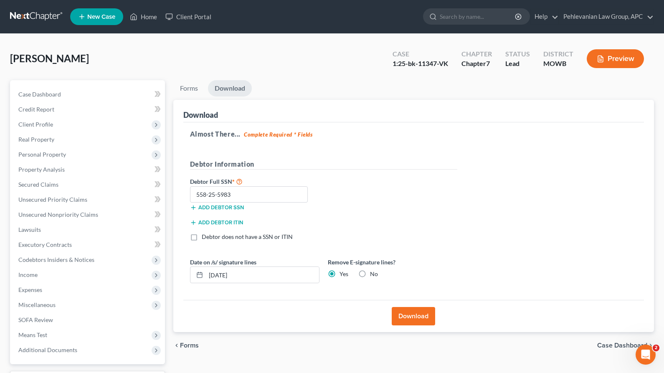
click at [284, 134] on strong "Complete Required * Fields" at bounding box center [278, 134] width 69 height 7
click at [186, 90] on link "Forms" at bounding box center [188, 88] width 31 height 16
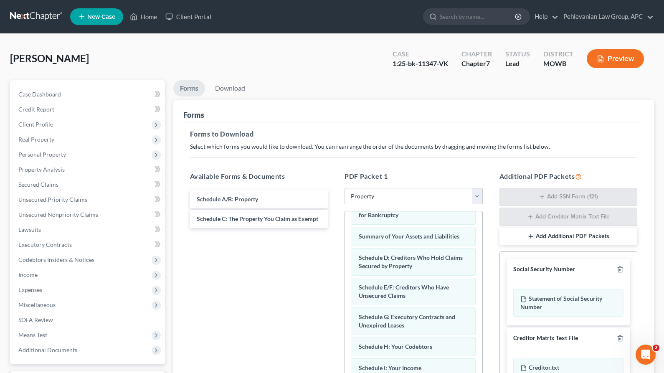
drag, startPoint x: 228, startPoint y: 216, endPoint x: 228, endPoint y: 210, distance: 5.9
click at [228, 215] on div "Schedule C: The Property You Claim as Exempt Schedule A/B: Property Schedule C:…" at bounding box center [259, 209] width 152 height 39
click at [226, 194] on div "Schedule A/B: Property" at bounding box center [259, 199] width 138 height 18
click at [440, 194] on select "Choose Default Petition PDF Packet Complete Bankruptcy Petition (all forms and …" at bounding box center [413, 196] width 138 height 17
click at [344, 188] on select "Choose Default Petition PDF Packet Complete Bankruptcy Petition (all forms and …" at bounding box center [413, 196] width 138 height 17
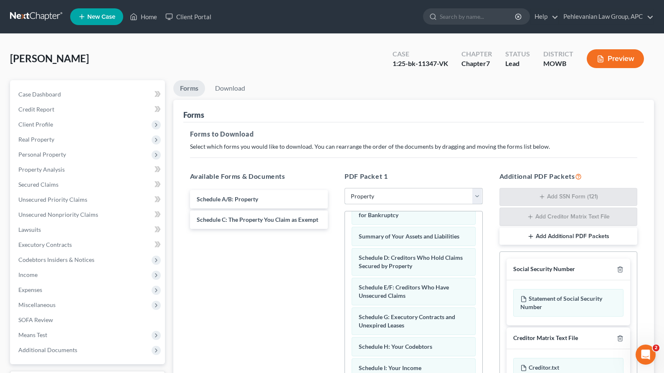
click at [442, 195] on select "Choose Default Petition PDF Packet Complete Bankruptcy Petition (all forms and …" at bounding box center [413, 196] width 138 height 17
click at [344, 188] on select "Choose Default Petition PDF Packet Complete Bankruptcy Petition (all forms and …" at bounding box center [413, 196] width 138 height 17
click at [442, 195] on select "Choose Default Petition PDF Packet Complete Bankruptcy Petition (all forms and …" at bounding box center [413, 196] width 138 height 17
select select "2"
click at [344, 188] on select "Choose Default Petition PDF Packet Complete Bankruptcy Petition (all forms and …" at bounding box center [413, 196] width 138 height 17
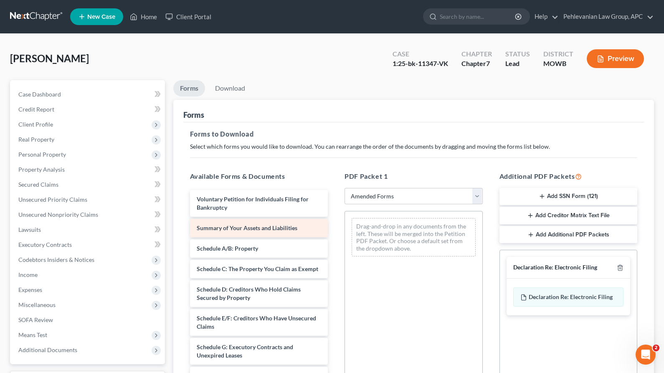
click at [303, 234] on div "Summary of Your Assets and Liabilities" at bounding box center [259, 228] width 138 height 18
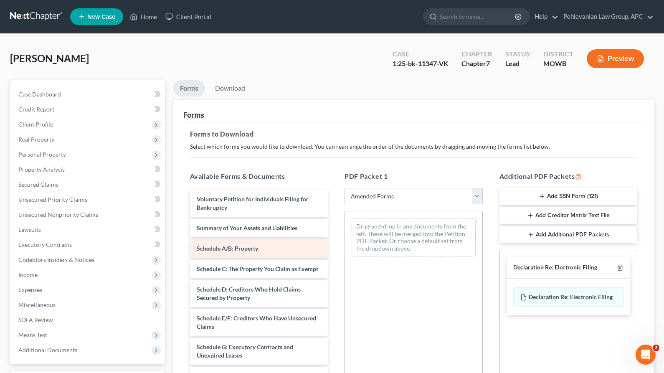
click at [301, 244] on div "Schedule A/B: Property" at bounding box center [259, 248] width 138 height 18
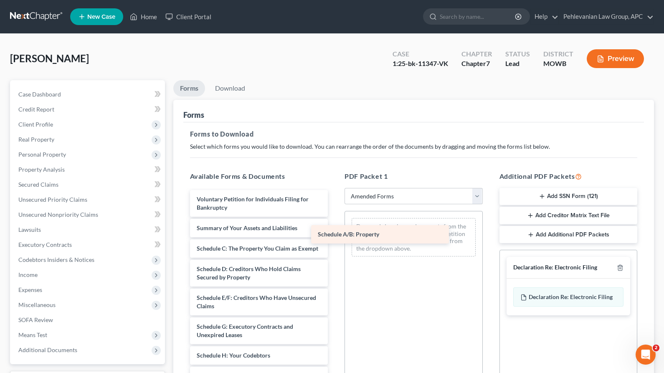
drag, startPoint x: 301, startPoint y: 244, endPoint x: 438, endPoint y: 240, distance: 136.6
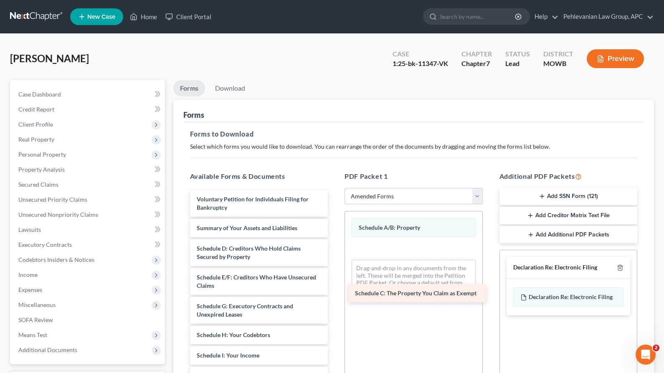
drag, startPoint x: 272, startPoint y: 247, endPoint x: 431, endPoint y: 248, distance: 158.7
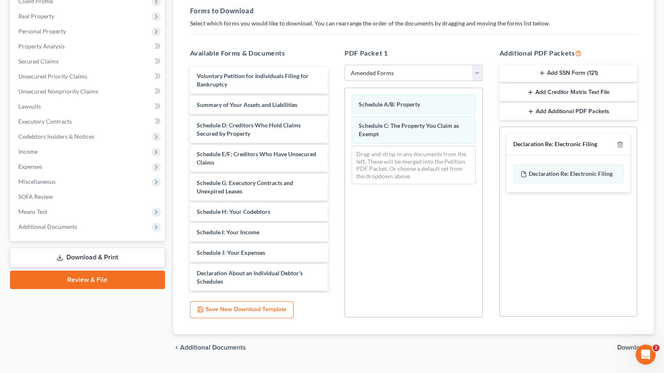
scroll to position [142, 0]
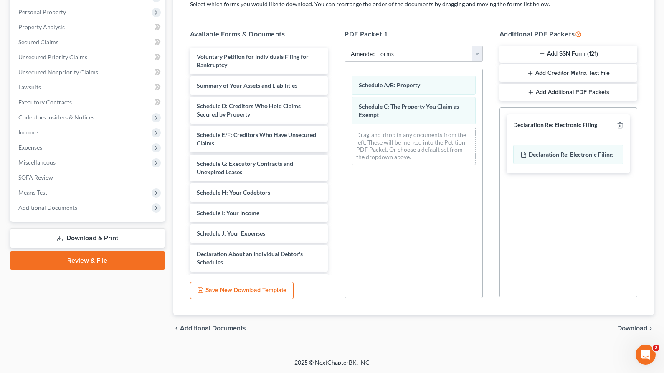
click at [262, 292] on button "Save New Download Template" at bounding box center [242, 291] width 104 height 18
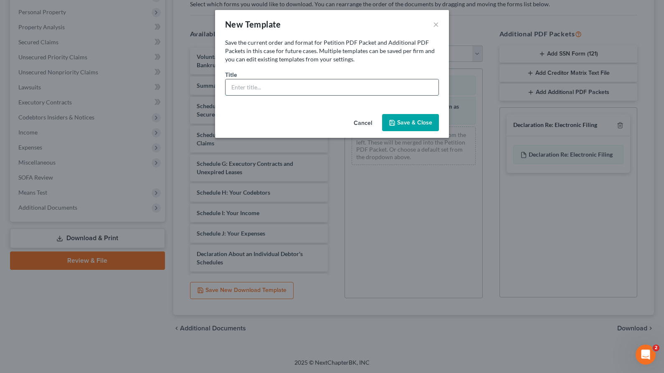
click at [303, 90] on input "text" at bounding box center [331, 87] width 213 height 16
click at [369, 120] on button "Cancel" at bounding box center [363, 123] width 32 height 17
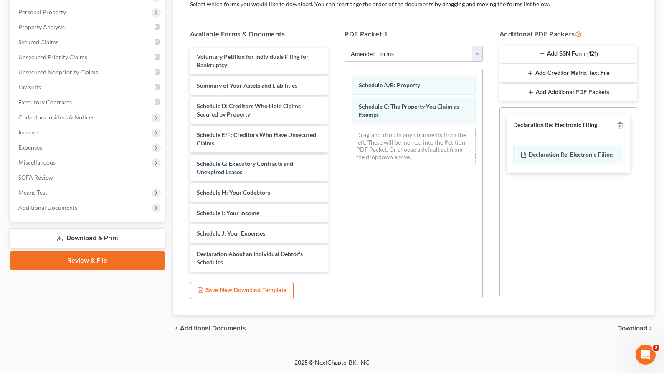
click at [632, 327] on span "Download" at bounding box center [632, 328] width 30 height 7
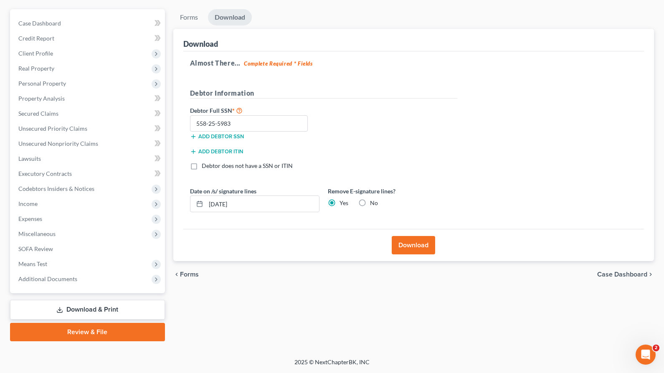
scroll to position [70, 0]
click at [416, 251] on button "Download" at bounding box center [413, 246] width 43 height 18
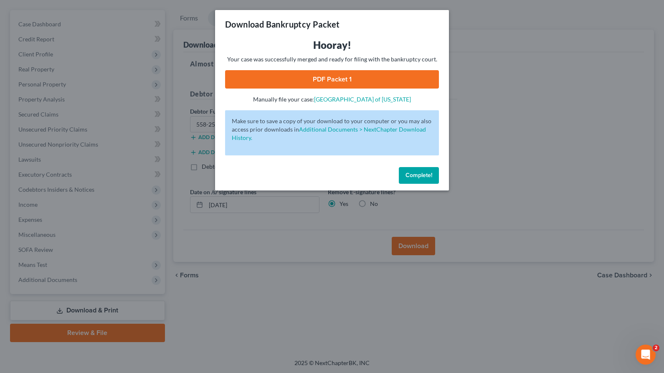
click at [326, 74] on link "PDF Packet 1" at bounding box center [332, 79] width 214 height 18
click at [212, 23] on div "Download Bankruptcy Packet Hooray! Your case was successfully merged and ready …" at bounding box center [332, 186] width 664 height 373
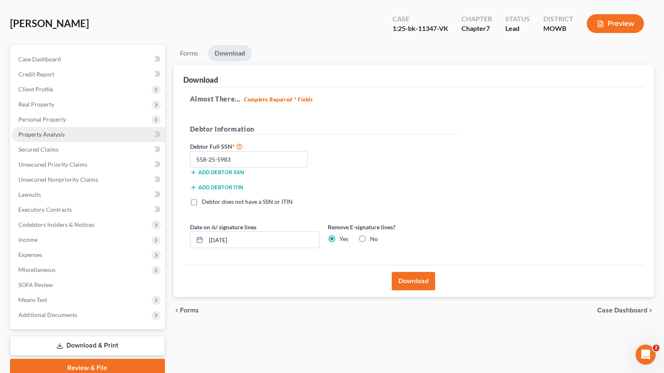
click at [72, 135] on link "Property Analysis" at bounding box center [88, 134] width 153 height 15
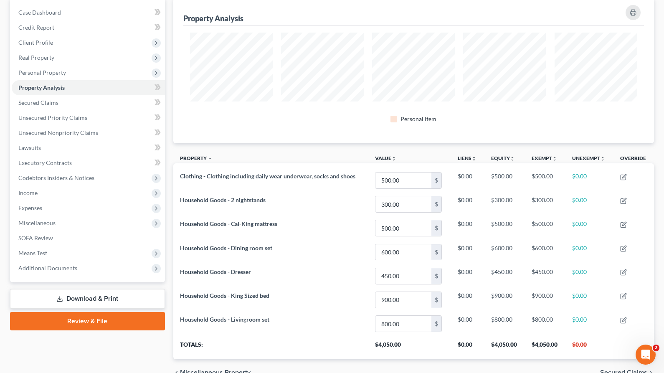
scroll to position [90, 0]
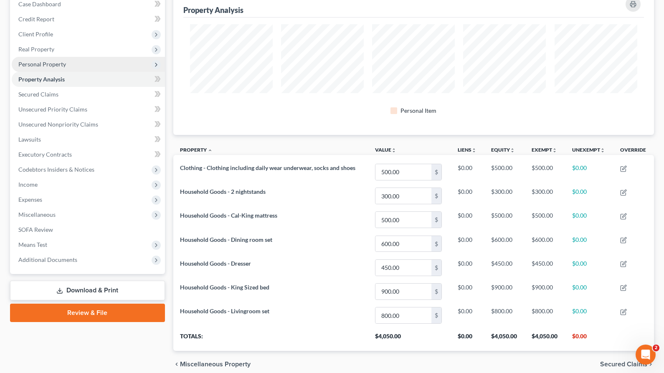
click at [101, 63] on span "Personal Property" at bounding box center [88, 64] width 153 height 15
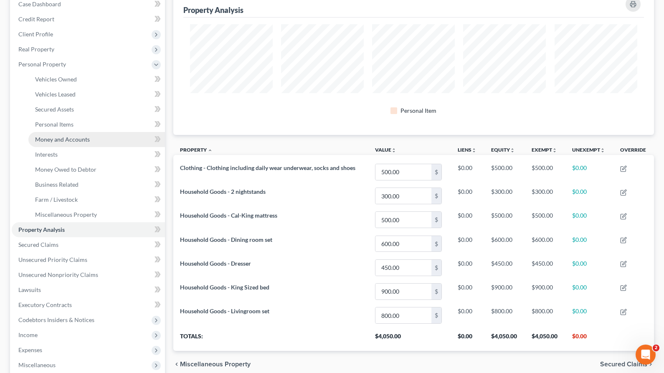
click at [117, 141] on link "Money and Accounts" at bounding box center [96, 139] width 137 height 15
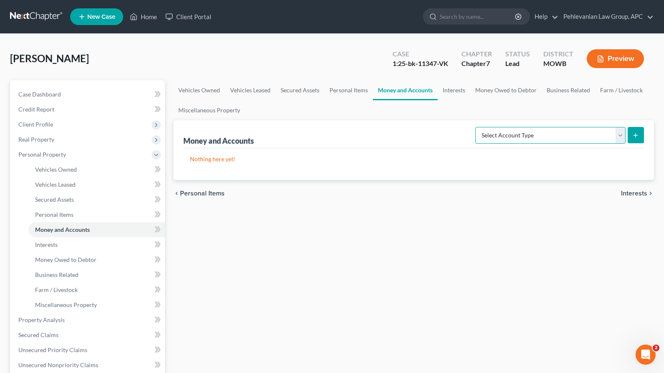
click at [524, 127] on select "Select Account Type Brokerage Cash on Hand Certificates of Deposit Checking Acc…" at bounding box center [550, 135] width 150 height 17
select select "checking"
click at [477, 127] on select "Select Account Type Brokerage Cash on Hand Certificates of Deposit Checking Acc…" at bounding box center [550, 135] width 150 height 17
click at [644, 133] on div "Money and Accounts Select Account Type Brokerage Cash on Hand Certificates of D…" at bounding box center [413, 150] width 481 height 60
click at [634, 132] on icon "submit" at bounding box center [635, 135] width 7 height 7
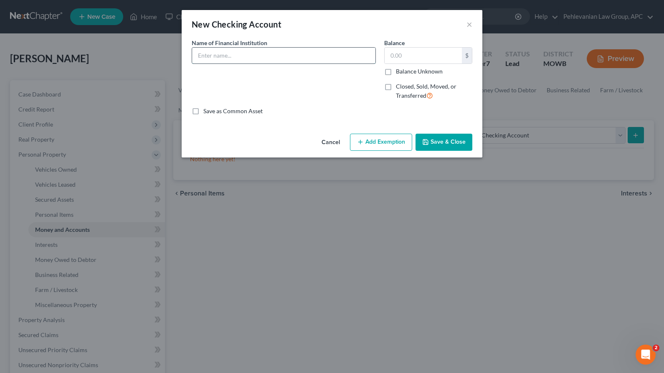
click at [294, 51] on input "text" at bounding box center [283, 56] width 183 height 16
click at [411, 55] on input "text" at bounding box center [423, 56] width 77 height 16
click at [275, 53] on input "Chase" at bounding box center [283, 56] width 183 height 16
type input "C"
type input "[PERSON_NAME] Fargo"
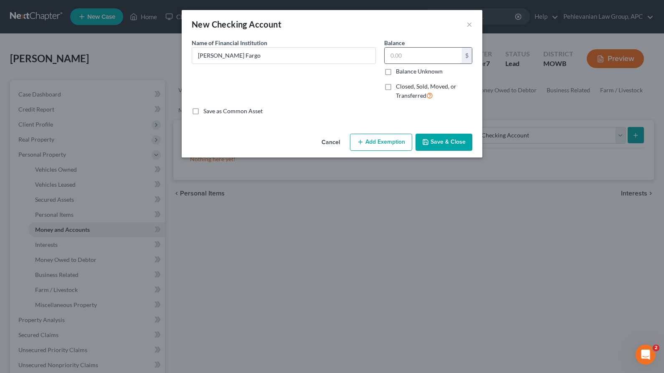
click at [401, 54] on input "text" at bounding box center [423, 56] width 77 height 16
click at [368, 131] on div "Cancel Add Exemption Save & Close" at bounding box center [332, 144] width 301 height 28
click at [369, 142] on button "Add Exemption" at bounding box center [381, 143] width 62 height 18
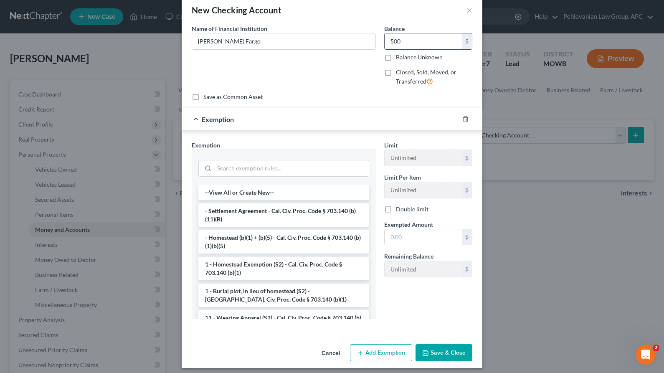
click at [394, 44] on input "500" at bounding box center [423, 41] width 77 height 16
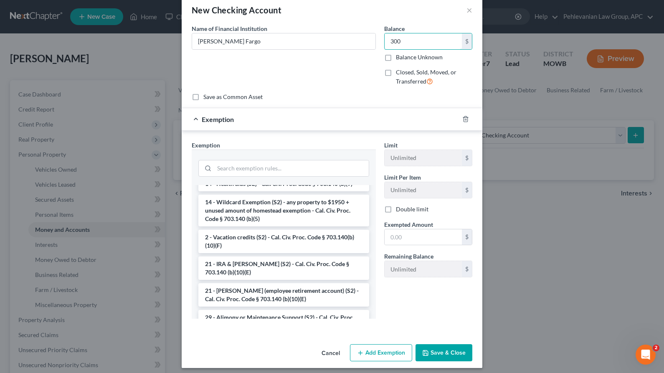
scroll to position [178, 0]
type input "300"
click at [266, 187] on li "14 - Health aids (S2) - Cal. Civ. Proc. Code § 703.140 (b)(9)" at bounding box center [283, 184] width 171 height 15
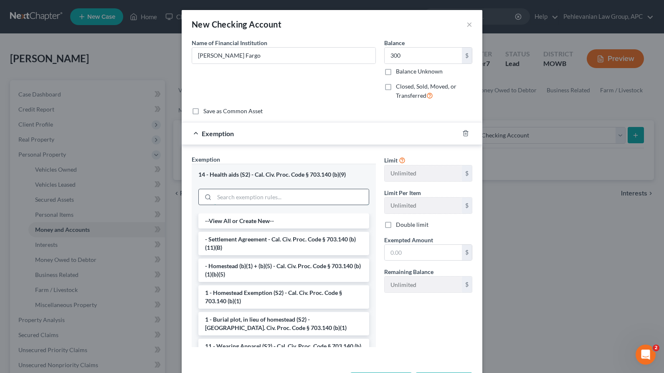
click at [247, 195] on input "search" at bounding box center [291, 197] width 154 height 16
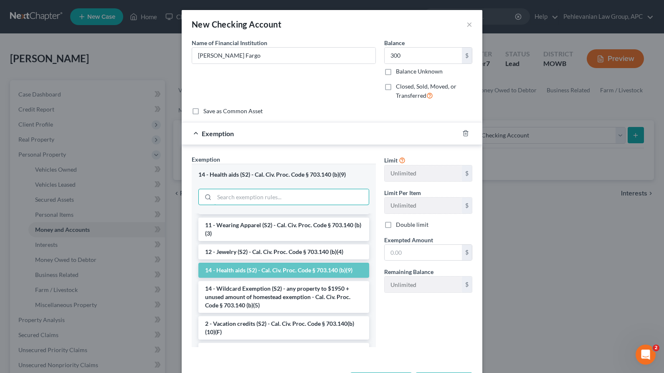
scroll to position [124, 0]
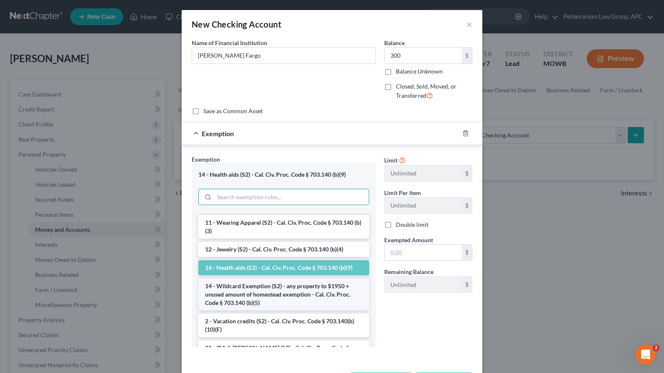
click at [254, 296] on li "14 - Wildcard Exemption (S2) - any property to $1950 + unused amount of homeste…" at bounding box center [283, 294] width 171 height 32
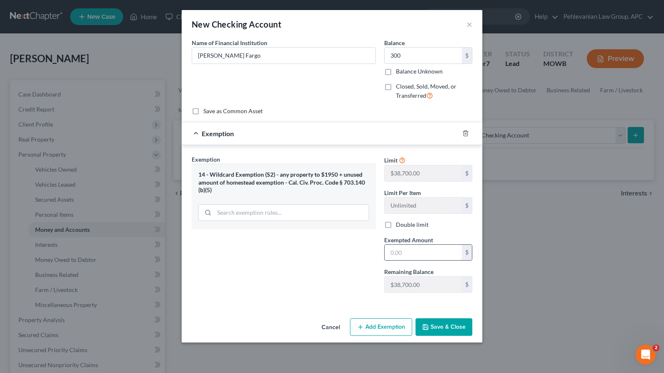
click at [401, 248] on input "text" at bounding box center [423, 253] width 77 height 16
type input "300"
click at [438, 326] on button "Save & Close" at bounding box center [443, 327] width 57 height 18
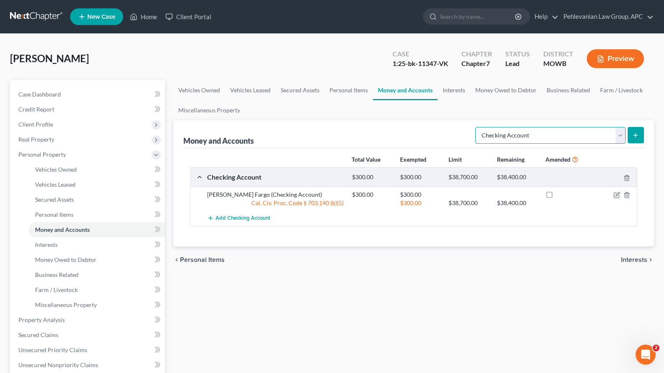
click at [625, 137] on select "Select Account Type Brokerage Cash on Hand Certificates of Deposit Checking Acc…" at bounding box center [550, 135] width 150 height 17
click at [637, 137] on icon "submit" at bounding box center [635, 135] width 7 height 7
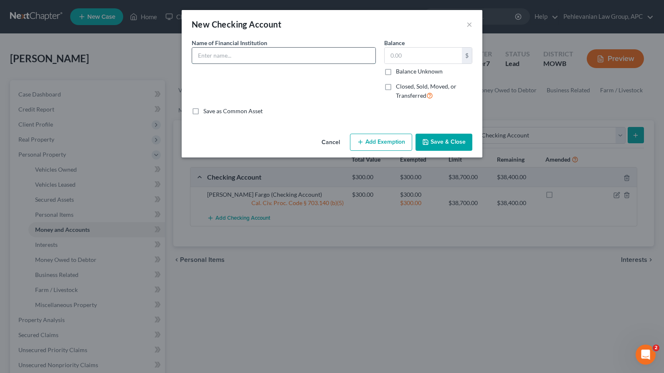
click at [235, 57] on input "text" at bounding box center [283, 56] width 183 height 16
type input "W"
type input "Chase Bank"
type input "4.00"
click at [357, 138] on button "Add Exemption" at bounding box center [381, 143] width 62 height 18
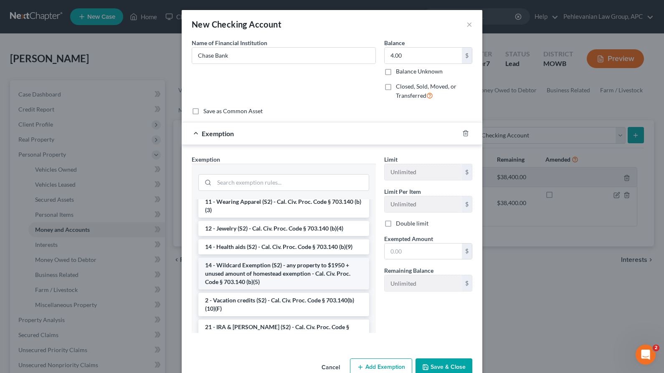
scroll to position [134, 0]
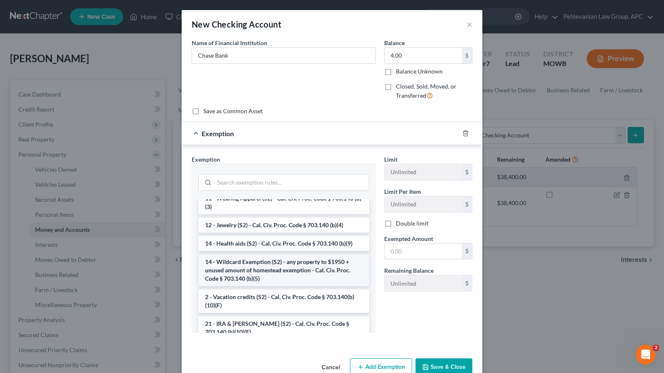
click at [298, 267] on li "14 - Wildcard Exemption (S2) - any property to $1950 + unused amount of homeste…" at bounding box center [283, 270] width 171 height 32
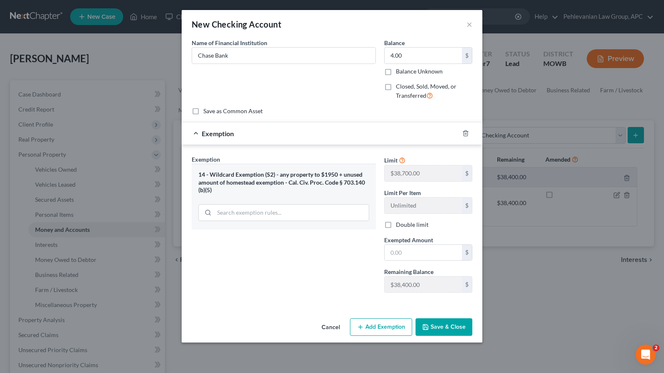
click at [443, 241] on div "Exempted Amount * $" at bounding box center [428, 247] width 96 height 25
click at [427, 249] on input "text" at bounding box center [423, 253] width 77 height 16
type input "4.00"
click at [440, 324] on button "Save & Close" at bounding box center [443, 327] width 57 height 18
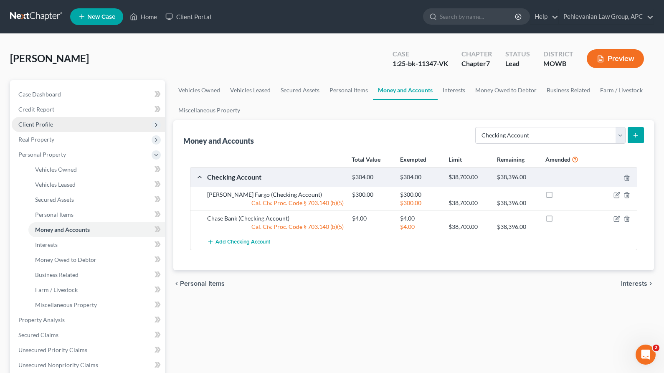
scroll to position [220, 0]
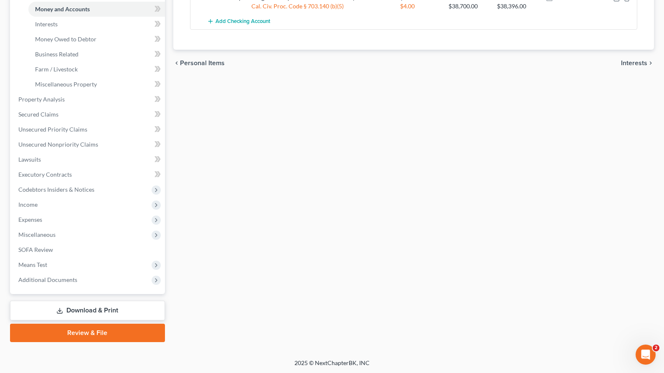
click at [57, 331] on link "Review & File" at bounding box center [87, 333] width 155 height 18
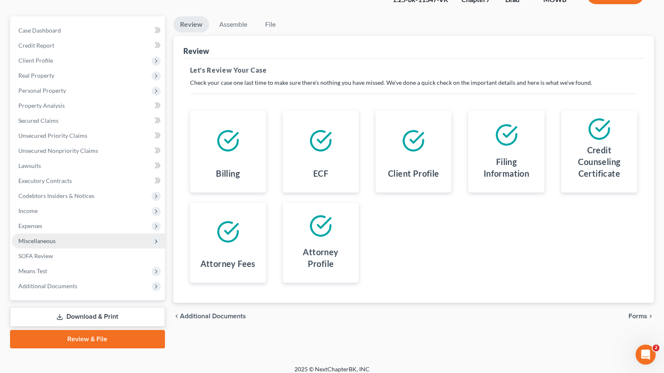
scroll to position [70, 0]
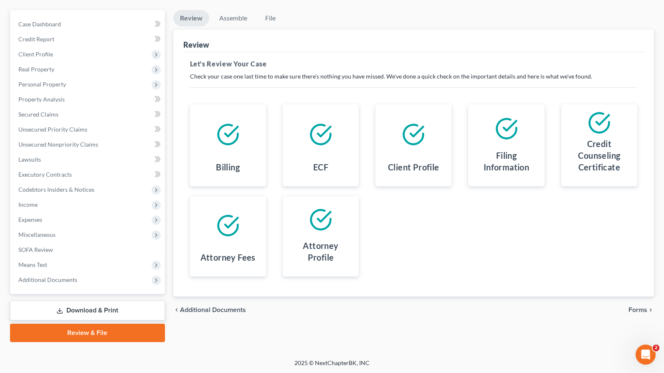
click at [67, 305] on link "Download & Print" at bounding box center [87, 311] width 155 height 20
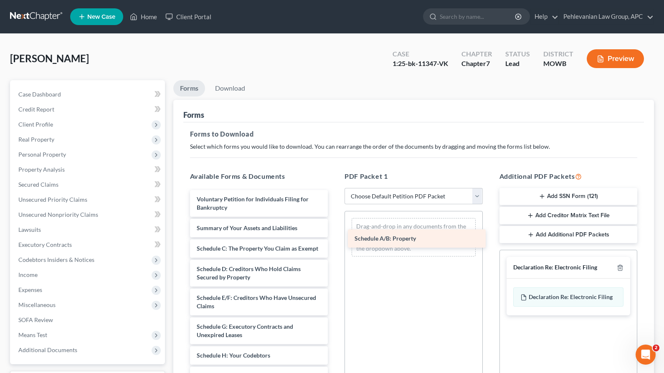
drag, startPoint x: 274, startPoint y: 254, endPoint x: 433, endPoint y: 244, distance: 158.6
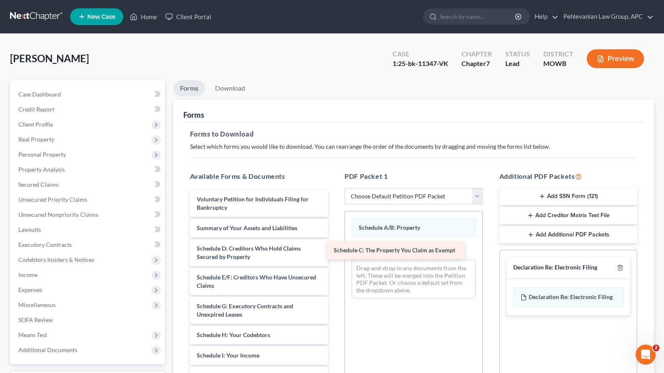
drag, startPoint x: 303, startPoint y: 251, endPoint x: 444, endPoint y: 253, distance: 141.6
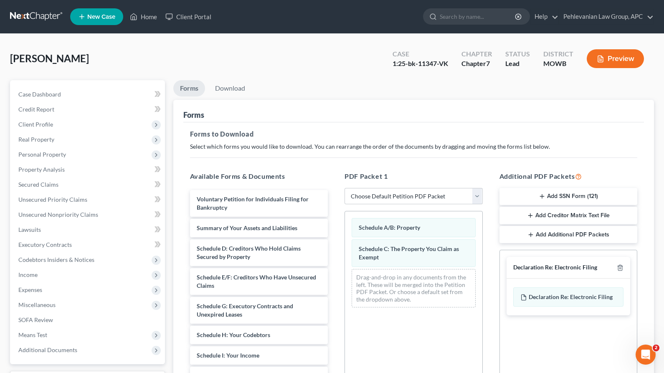
scroll to position [142, 0]
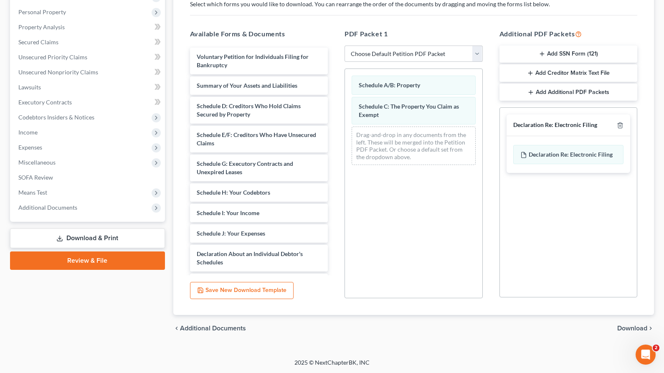
click at [621, 325] on span "Download" at bounding box center [632, 328] width 30 height 7
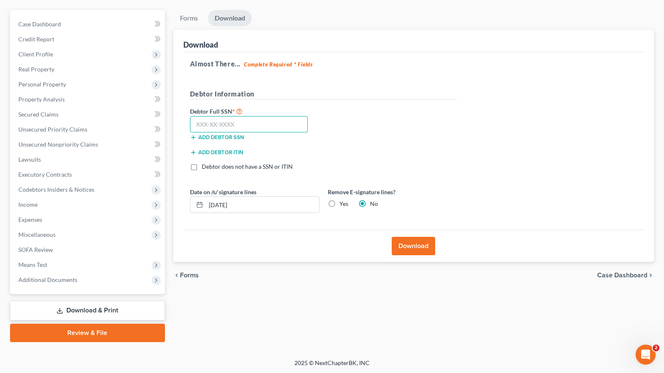
click at [222, 121] on input "text" at bounding box center [249, 124] width 118 height 17
type input "558-25-5983"
click at [401, 248] on button "Download" at bounding box center [413, 246] width 43 height 18
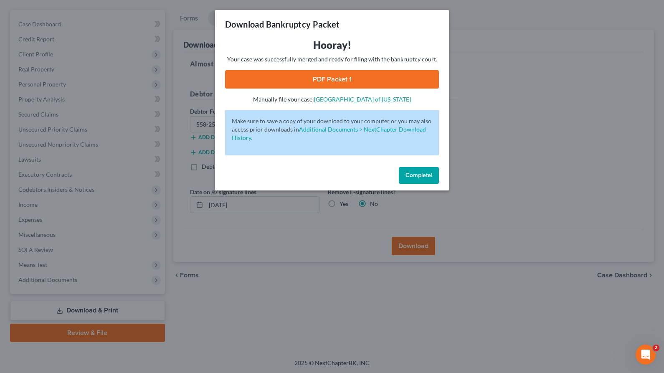
click at [339, 82] on link "PDF Packet 1" at bounding box center [332, 79] width 214 height 18
click at [418, 179] on button "Complete!" at bounding box center [419, 175] width 40 height 17
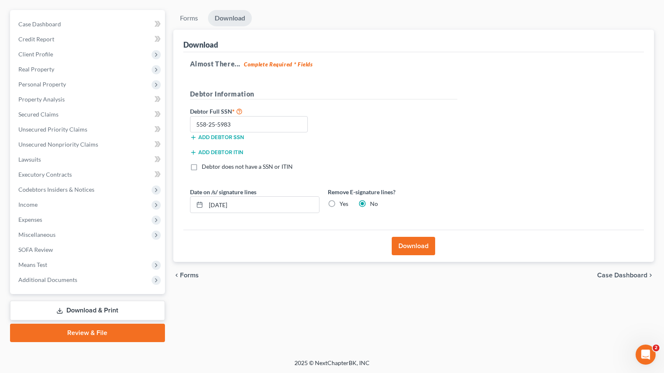
scroll to position [0, 0]
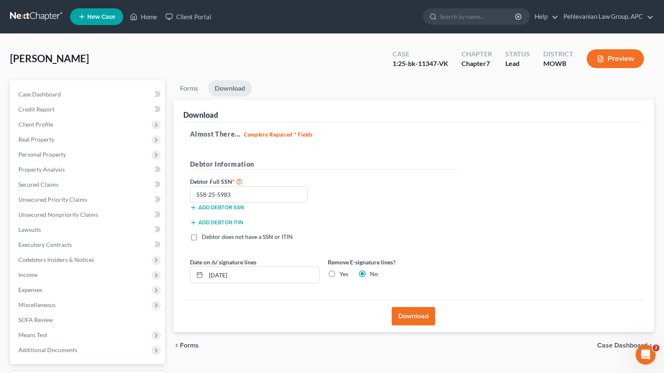
click at [92, 16] on span "New Case" at bounding box center [101, 17] width 28 height 6
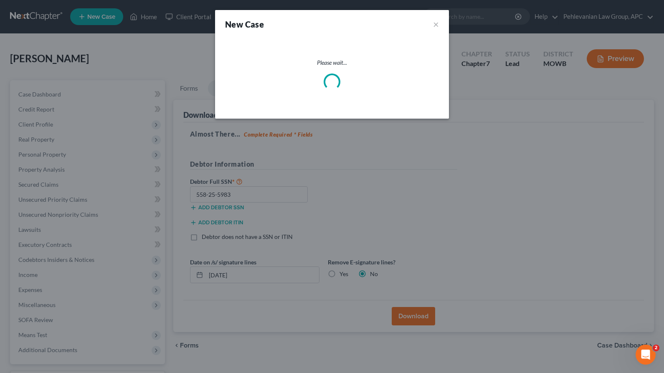
select select "7"
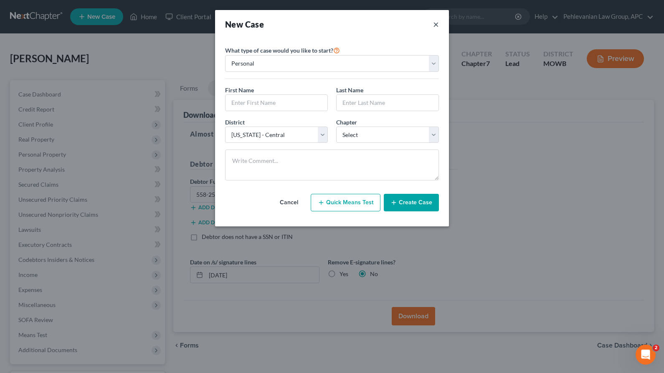
click at [435, 25] on button "×" at bounding box center [436, 24] width 6 height 12
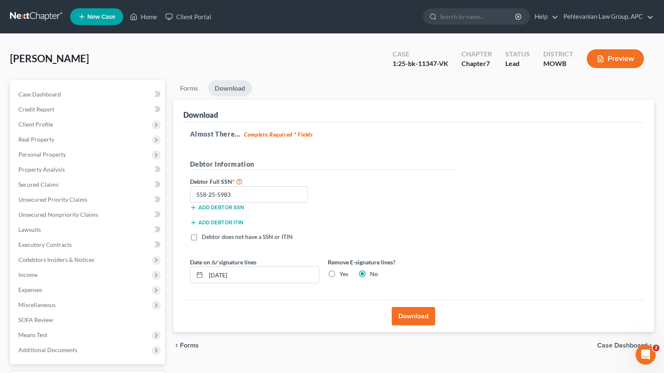
click at [57, 14] on link at bounding box center [36, 16] width 53 height 15
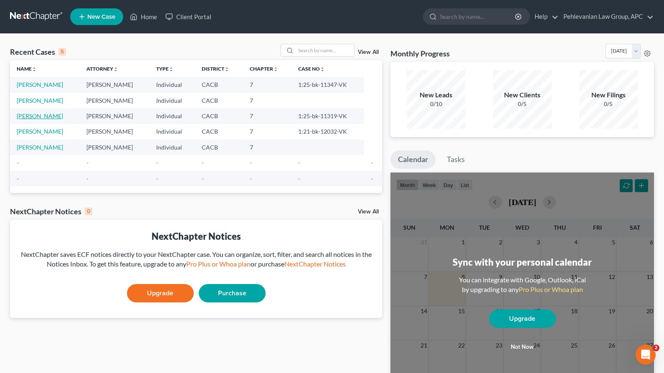
click at [48, 116] on link "[PERSON_NAME]" at bounding box center [40, 115] width 46 height 7
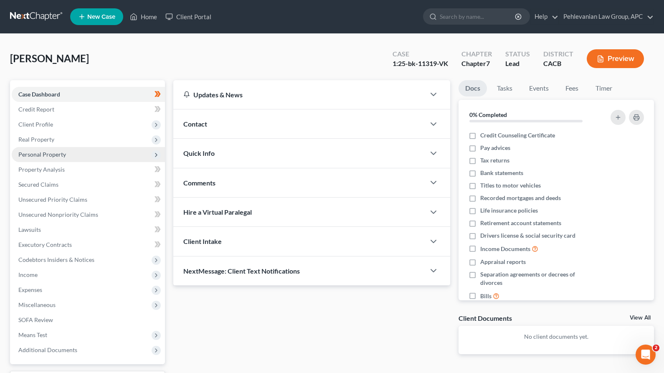
click at [53, 158] on span "Personal Property" at bounding box center [88, 154] width 153 height 15
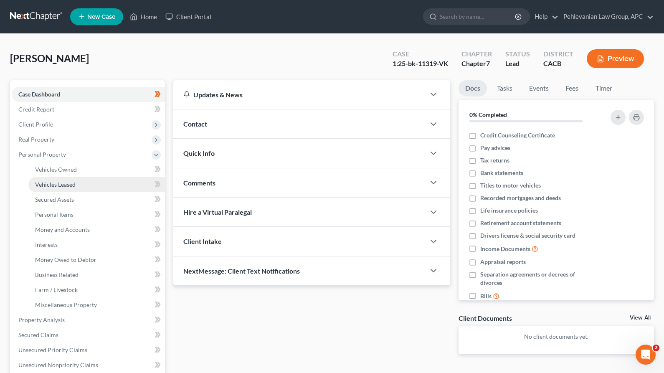
click at [95, 189] on link "Vehicles Leased" at bounding box center [96, 184] width 137 height 15
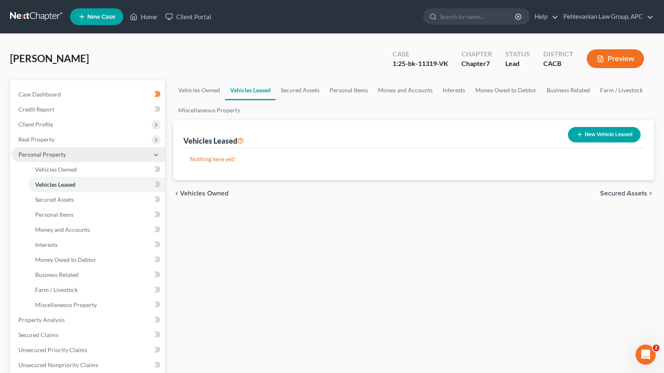
click at [86, 161] on span "Personal Property" at bounding box center [88, 154] width 153 height 15
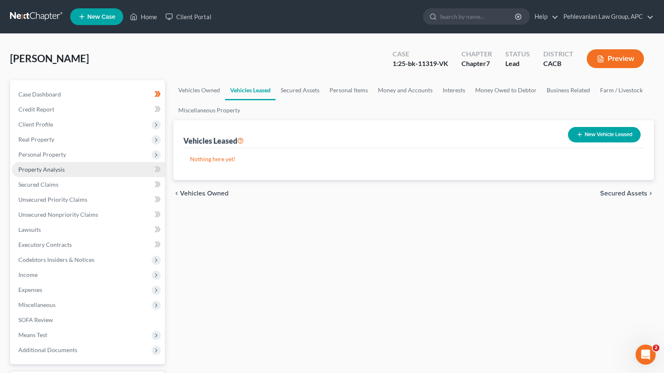
click at [84, 168] on link "Property Analysis" at bounding box center [88, 169] width 153 height 15
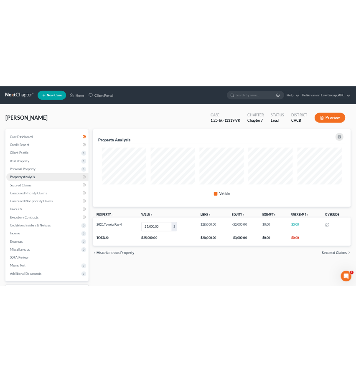
scroll to position [145, 481]
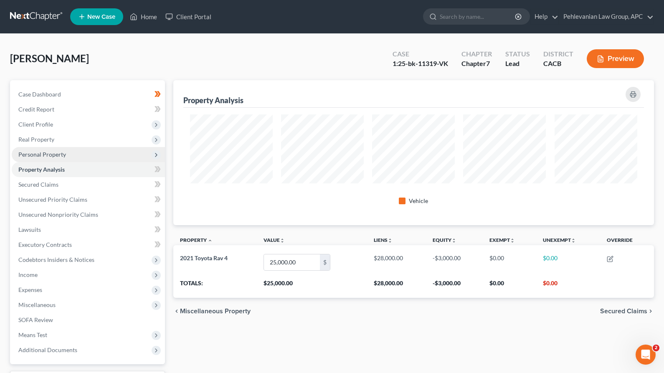
click at [77, 156] on span "Personal Property" at bounding box center [88, 154] width 153 height 15
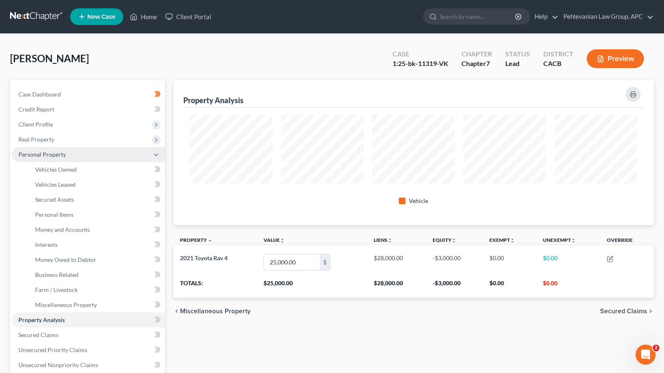
click at [76, 155] on span "Personal Property" at bounding box center [88, 154] width 153 height 15
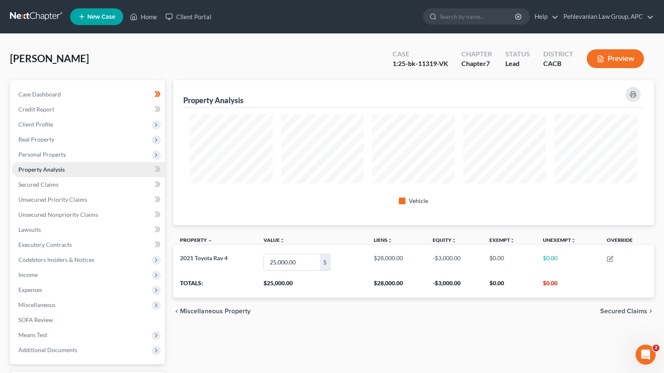
click at [65, 170] on span "Property Analysis" at bounding box center [41, 169] width 46 height 7
click at [52, 147] on span "Personal Property" at bounding box center [88, 154] width 153 height 15
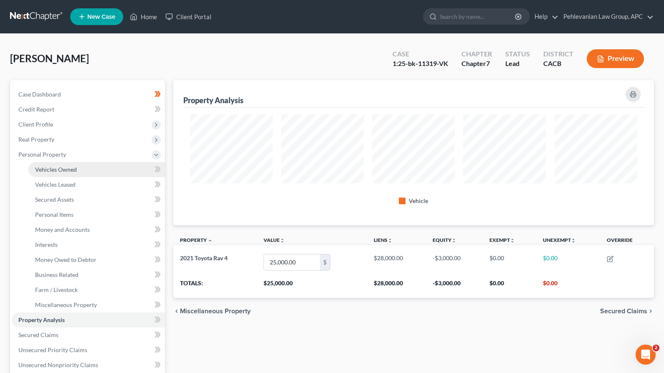
click at [57, 167] on span "Vehicles Owned" at bounding box center [56, 169] width 42 height 7
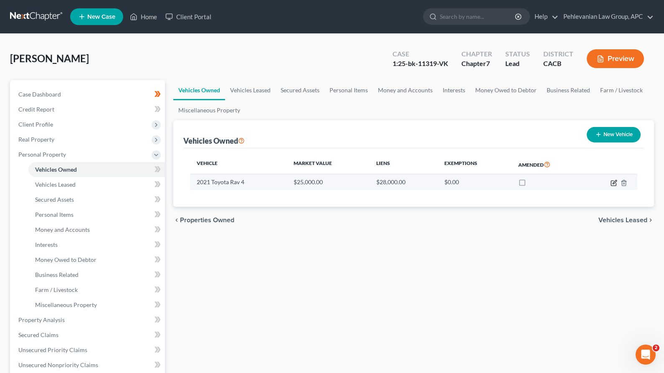
click at [610, 182] on icon "button" at bounding box center [613, 183] width 7 height 7
select select "0"
select select "5"
select select "3"
select select "0"
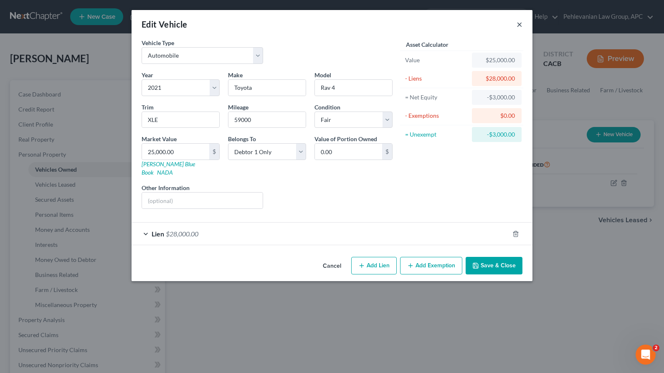
click at [519, 23] on button "×" at bounding box center [519, 24] width 6 height 10
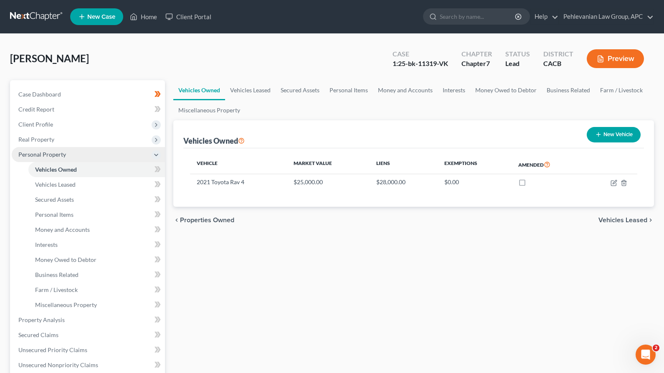
click at [57, 154] on span "Personal Property" at bounding box center [42, 154] width 48 height 7
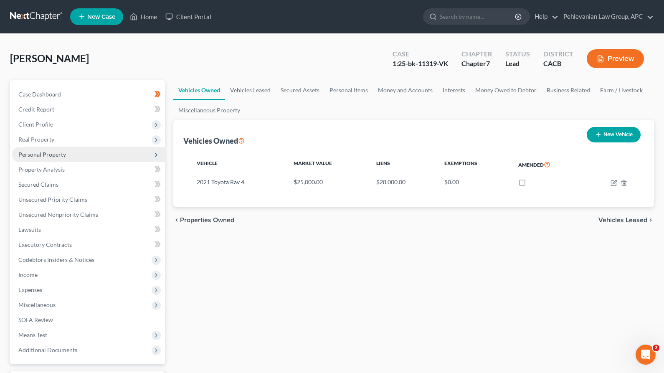
click at [57, 154] on span "Personal Property" at bounding box center [42, 154] width 48 height 7
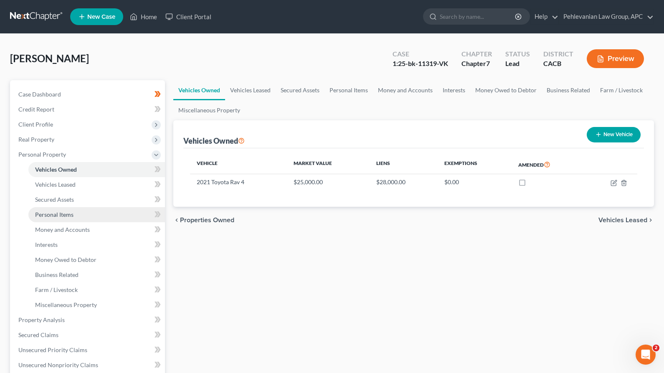
click at [53, 215] on span "Personal Items" at bounding box center [54, 214] width 38 height 7
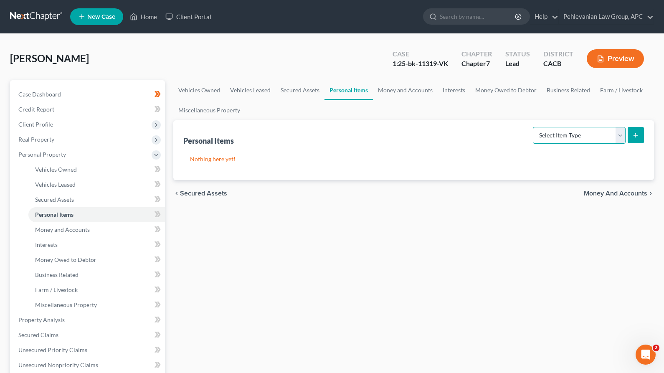
click at [556, 137] on select "Select Item Type Clothing Collectibles Of Value Electronics Firearms Household …" at bounding box center [579, 135] width 93 height 17
select select "clothing"
click at [534, 127] on select "Select Item Type Clothing Collectibles Of Value Electronics Firearms Household …" at bounding box center [579, 135] width 93 height 17
click at [635, 133] on icon "submit" at bounding box center [635, 135] width 7 height 7
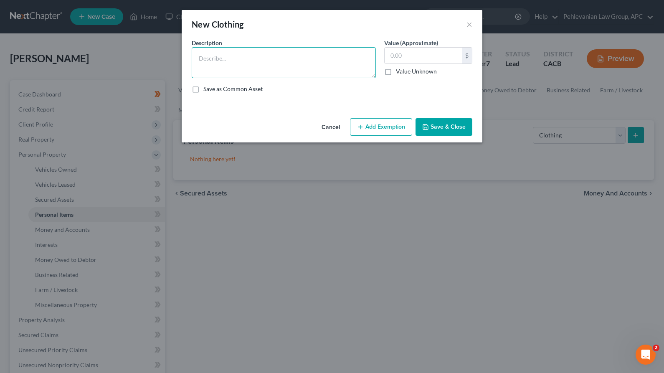
click at [233, 49] on textarea at bounding box center [284, 62] width 184 height 31
paste textarea "Clothing - Clothing including daily wear underwear, socks and shoes"
type textarea "Clothing - Clothing including daily wear underwear, socks and shoes"
click at [411, 56] on input "text" at bounding box center [423, 56] width 77 height 16
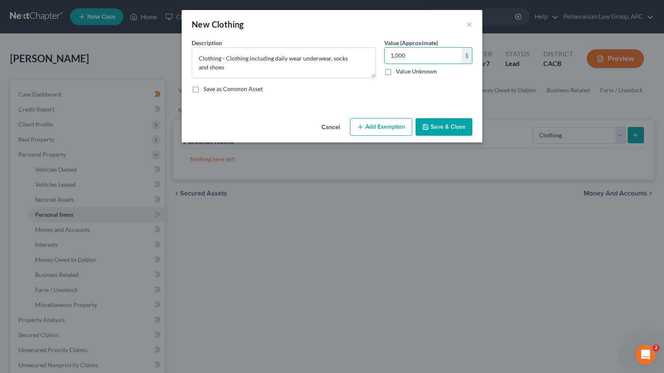
type input "1,000"
click at [408, 130] on button "Add Exemption" at bounding box center [381, 127] width 62 height 18
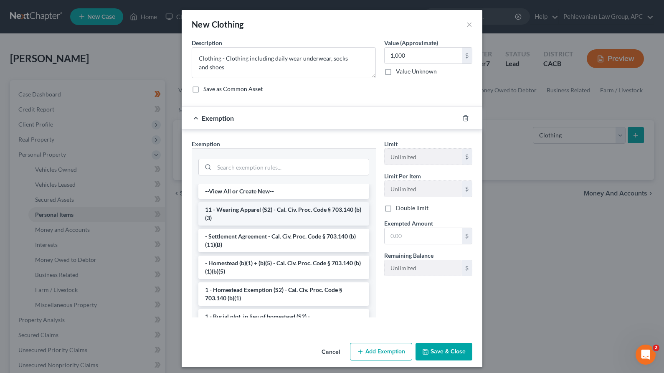
click at [258, 216] on li "11 - Wearing Apparel (S2) - Cal. Civ. Proc. Code § 703.140 (b)(3)" at bounding box center [283, 213] width 171 height 23
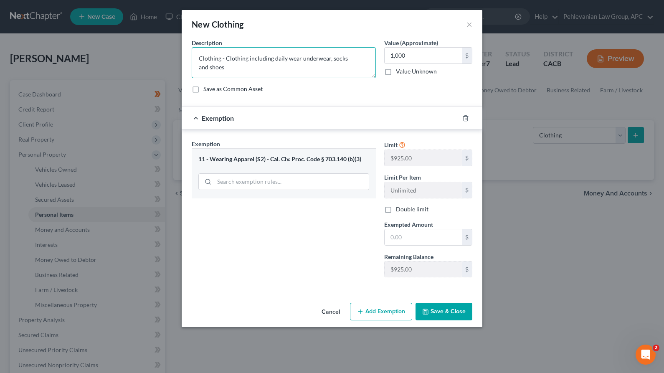
click at [375, 58] on textarea "Clothing - Clothing including daily wear underwear, socks and shoes" at bounding box center [284, 62] width 184 height 31
click at [404, 56] on input "1,000" at bounding box center [423, 56] width 77 height 16
type input "900"
click at [349, 239] on div "Exemption Set must be selected for CA. Exemption * 11 - Wearing Apparel (S2) - …" at bounding box center [283, 211] width 192 height 144
click at [402, 236] on input "text" at bounding box center [423, 237] width 77 height 16
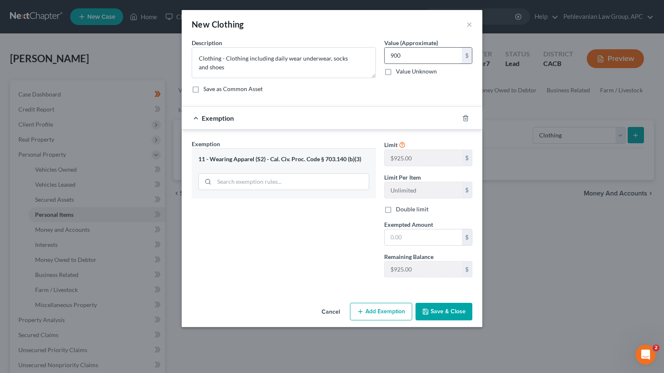
drag, startPoint x: 410, startPoint y: 56, endPoint x: 386, endPoint y: 56, distance: 23.8
click at [386, 57] on input "900" at bounding box center [423, 56] width 77 height 16
type input "1,500"
click at [398, 213] on div "Limit $925.00 $ Limit Per Item Unlimited $ Double limit Exempted Amount * $ Rem…" at bounding box center [428, 211] width 96 height 144
click at [397, 210] on label "Double limit" at bounding box center [412, 209] width 33 height 8
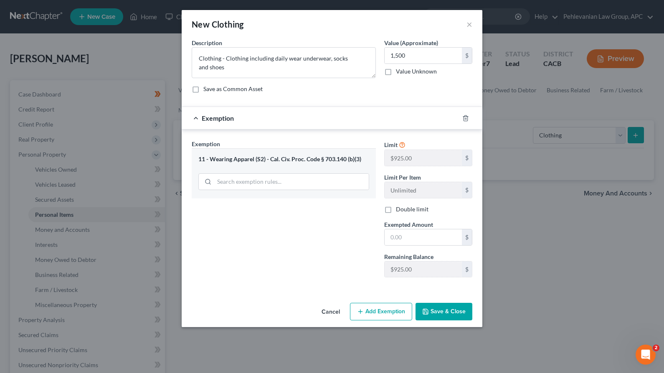
click at [399, 210] on input "Double limit" at bounding box center [401, 207] width 5 height 5
checkbox input "true"
click at [432, 312] on button "Save & Close" at bounding box center [443, 312] width 57 height 18
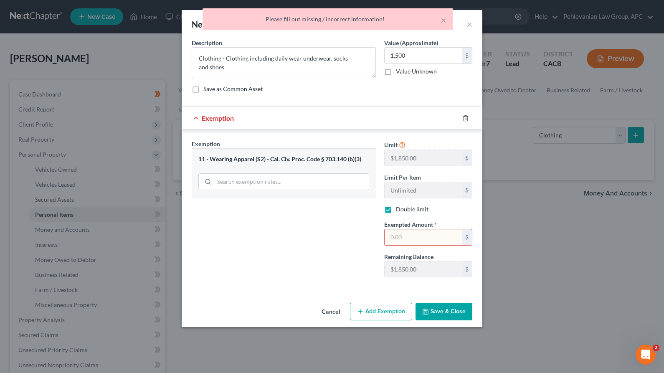
drag, startPoint x: 419, startPoint y: 245, endPoint x: 419, endPoint y: 241, distance: 4.2
click at [419, 241] on div "Limit $925.00 $ Limit Per Item Unlimited $ Double limit Exempted Amount * $ Rem…" at bounding box center [428, 211] width 96 height 144
click at [419, 241] on input "text" at bounding box center [423, 237] width 77 height 16
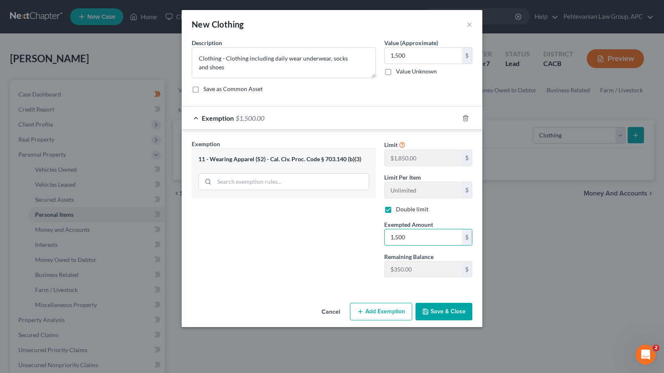
type input "1,500"
click at [435, 315] on button "Save & Close" at bounding box center [443, 312] width 57 height 18
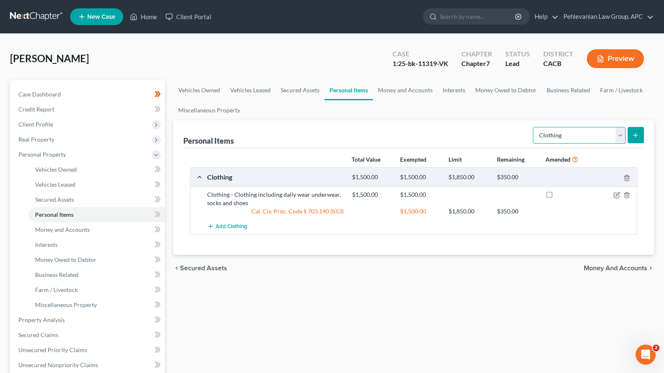
click at [621, 135] on select "Select Item Type Clothing Collectibles Of Value Electronics Firearms Household …" at bounding box center [579, 135] width 93 height 17
select select "household_goods"
click at [534, 127] on select "Select Item Type Clothing Collectibles Of Value Electronics Firearms Household …" at bounding box center [579, 135] width 93 height 17
click at [660, 165] on div "[PERSON_NAME] Upgraded Case 1:25-bk-11319-VK Chapter Chapter 7 Status Lead Dist…" at bounding box center [332, 306] width 664 height 545
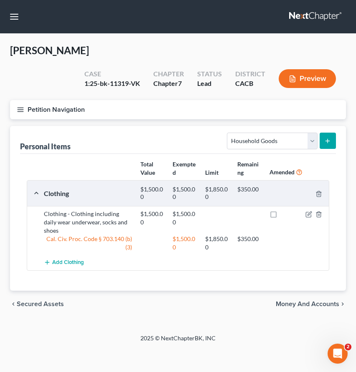
click at [325, 141] on icon "submit" at bounding box center [327, 141] width 7 height 7
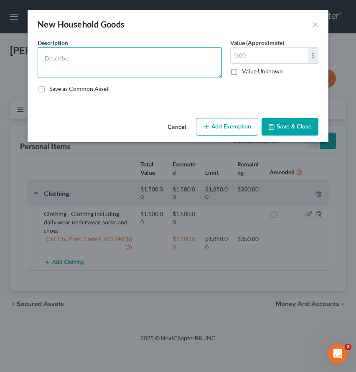
click at [83, 63] on textarea at bounding box center [130, 62] width 184 height 31
type textarea "King Bed"
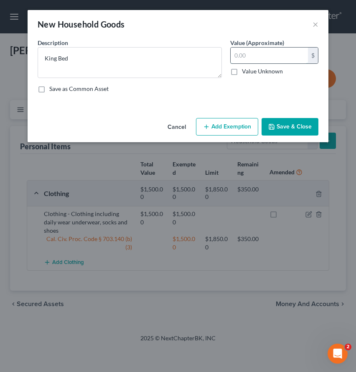
click at [250, 56] on input "text" at bounding box center [268, 56] width 77 height 16
type input "900"
click at [249, 127] on button "Add Exemption" at bounding box center [227, 127] width 62 height 18
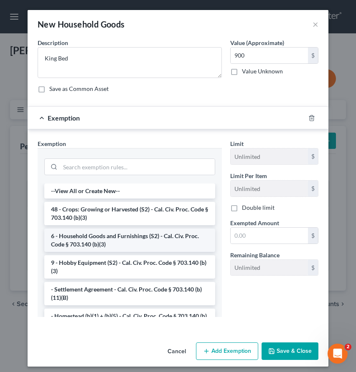
click at [93, 240] on li "6 - Household Goods and Furnishings (S2) - Cal. Civ. Proc. Code § 703.140 (b)(3)" at bounding box center [129, 240] width 171 height 23
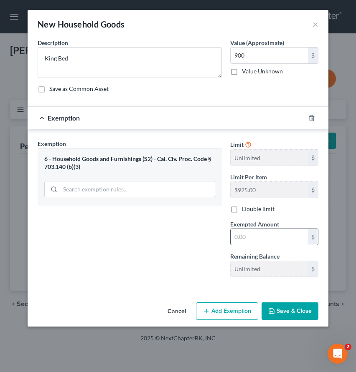
click at [270, 239] on input "text" at bounding box center [268, 237] width 77 height 16
type input "900"
click at [283, 306] on button "Save & Close" at bounding box center [289, 312] width 57 height 18
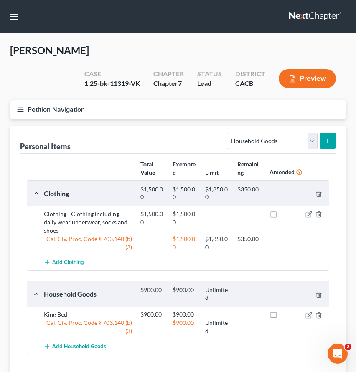
click at [332, 142] on button "submit" at bounding box center [327, 141] width 16 height 16
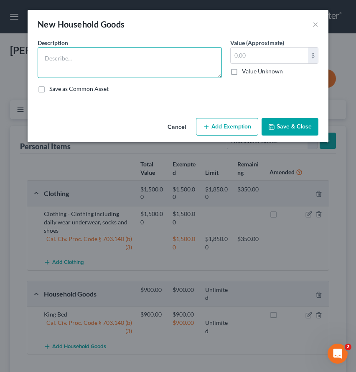
click at [122, 59] on textarea at bounding box center [130, 62] width 184 height 31
type textarea "X"
type textarea "Cal-King Mattress"
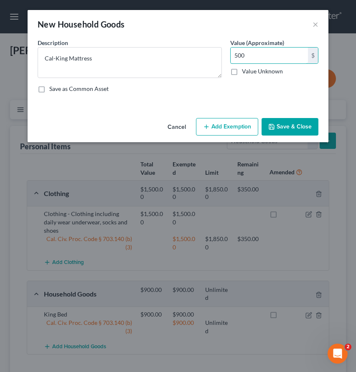
type input "500"
click at [207, 120] on button "Add Exemption" at bounding box center [227, 127] width 62 height 18
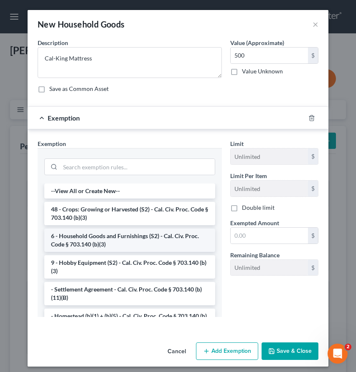
click at [109, 245] on li "6 - Household Goods and Furnishings (S2) - Cal. Civ. Proc. Code § 703.140 (b)(3)" at bounding box center [129, 240] width 171 height 23
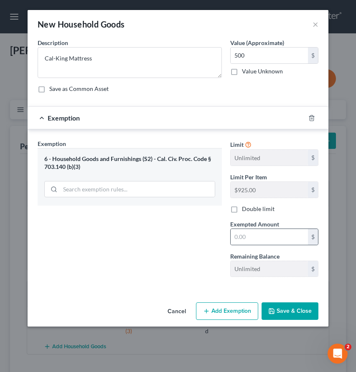
click at [258, 229] on div "$" at bounding box center [274, 237] width 88 height 17
click at [257, 235] on input "text" at bounding box center [268, 237] width 77 height 16
type input "500"
click at [285, 309] on button "Save & Close" at bounding box center [289, 312] width 57 height 18
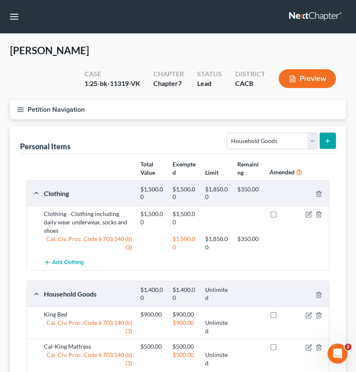
click at [326, 142] on icon "submit" at bounding box center [327, 141] width 7 height 7
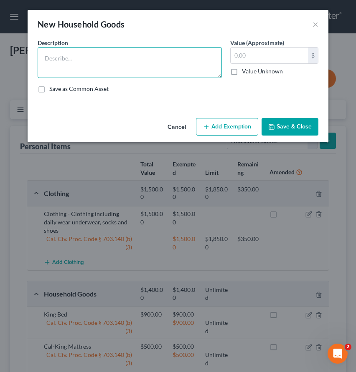
click at [96, 66] on textarea at bounding box center [130, 62] width 184 height 31
type textarea "Dresser"
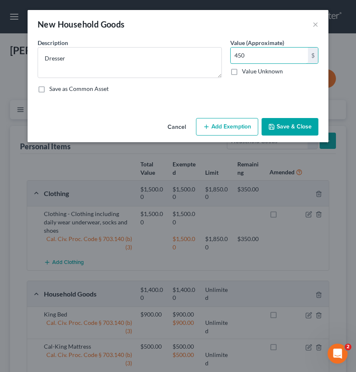
type input "450"
click at [296, 127] on button "Save & Close" at bounding box center [289, 127] width 57 height 18
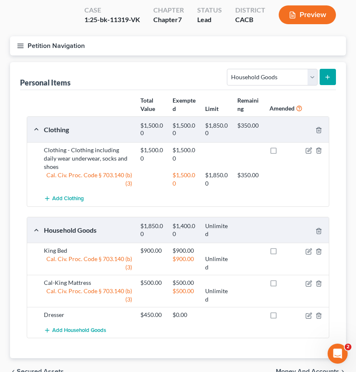
scroll to position [100, 0]
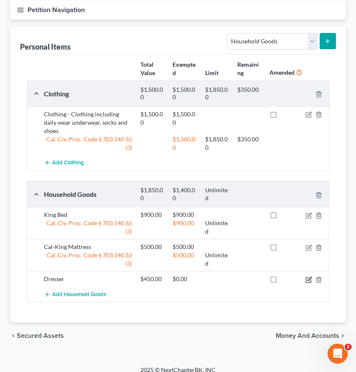
click at [310, 277] on icon "button" at bounding box center [308, 280] width 7 height 7
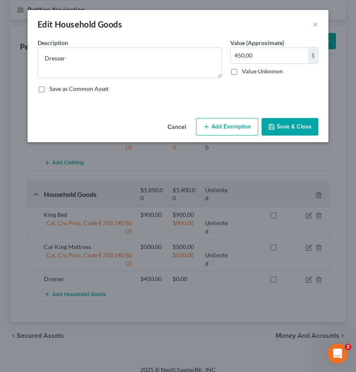
click at [224, 127] on button "Add Exemption" at bounding box center [227, 127] width 62 height 18
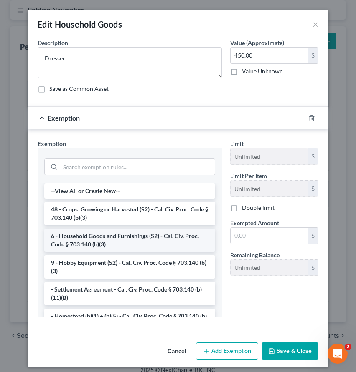
click at [133, 241] on li "6 - Household Goods and Furnishings (S2) - Cal. Civ. Proc. Code § 703.140 (b)(3)" at bounding box center [129, 240] width 171 height 23
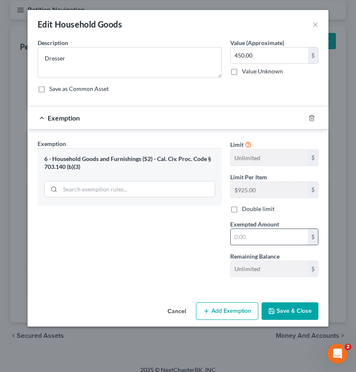
click at [248, 242] on input "text" at bounding box center [268, 237] width 77 height 16
type input "450"
click at [294, 312] on button "Save & Close" at bounding box center [289, 312] width 57 height 18
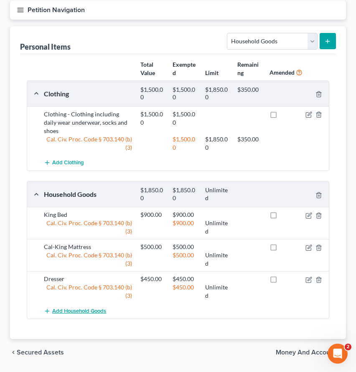
click at [80, 308] on span "Add Household Goods" at bounding box center [79, 311] width 54 height 7
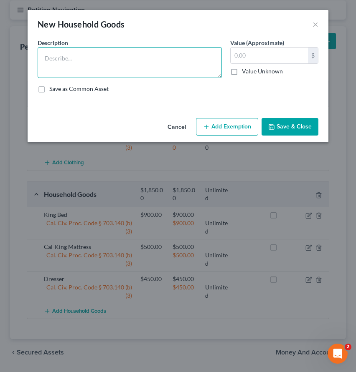
click at [89, 72] on textarea at bounding box center [130, 62] width 184 height 31
type textarea "2 nightstands"
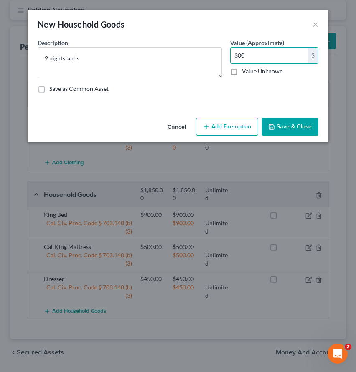
type input "300"
click at [219, 131] on button "Add Exemption" at bounding box center [227, 127] width 62 height 18
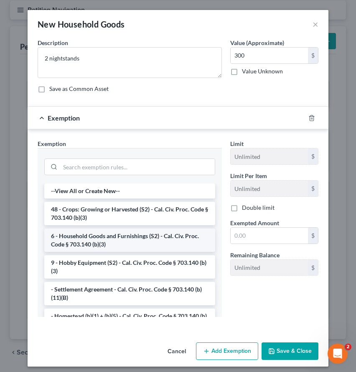
click at [164, 242] on li "6 - Household Goods and Furnishings (S2) - Cal. Civ. Proc. Code § 703.140 (b)(3)" at bounding box center [129, 240] width 171 height 23
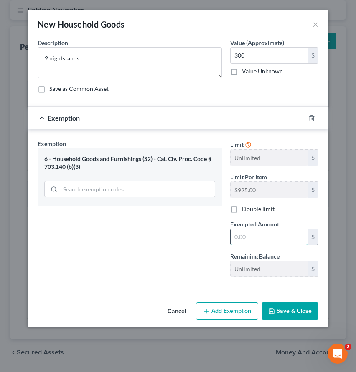
click at [244, 236] on input "text" at bounding box center [268, 237] width 77 height 16
type input "300"
click at [284, 312] on button "Save & Close" at bounding box center [289, 312] width 57 height 18
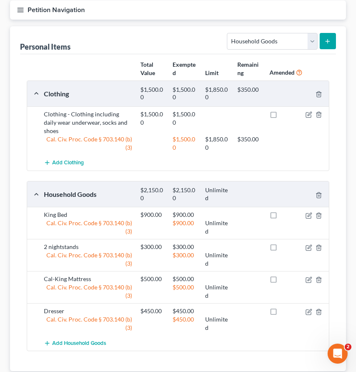
scroll to position [149, 0]
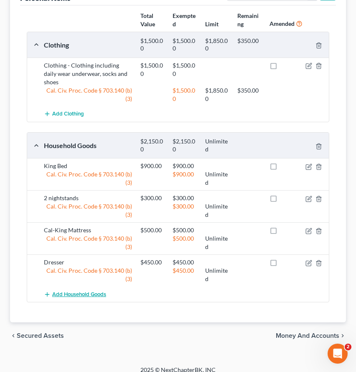
click at [71, 291] on span "Add Household Goods" at bounding box center [79, 294] width 54 height 7
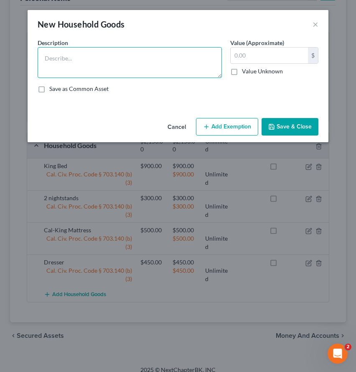
click at [99, 74] on textarea at bounding box center [130, 62] width 184 height 31
type textarea "Livingrom set"
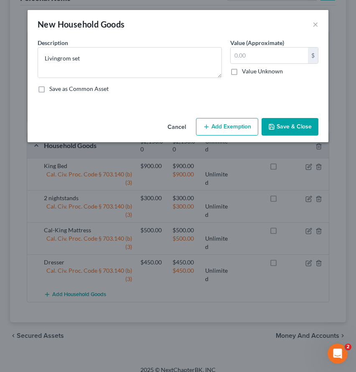
click at [257, 45] on label "Value (Approximate)" at bounding box center [257, 42] width 54 height 9
click at [256, 53] on input "text" at bounding box center [268, 56] width 77 height 16
type input "800"
click at [225, 137] on div "Cancel Add Exemption Save & Close" at bounding box center [178, 129] width 301 height 28
click at [225, 133] on button "Add Exemption" at bounding box center [227, 127] width 62 height 18
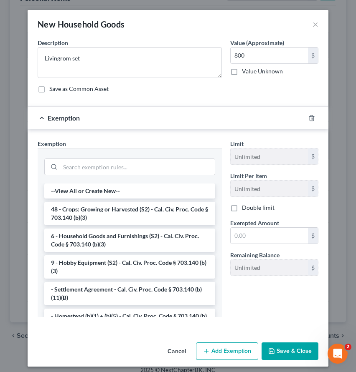
click at [248, 245] on div "Limit Unlimited $ Limit Per Item Unlimited $ Double limit Exempted Amount * $ R…" at bounding box center [274, 210] width 96 height 143
click at [247, 235] on input "text" at bounding box center [268, 236] width 77 height 16
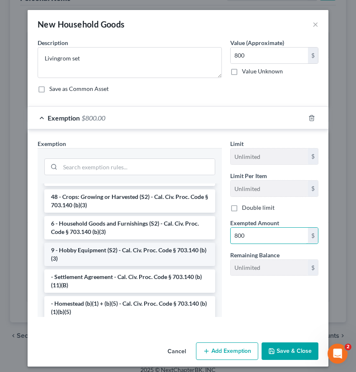
scroll to position [0, 0]
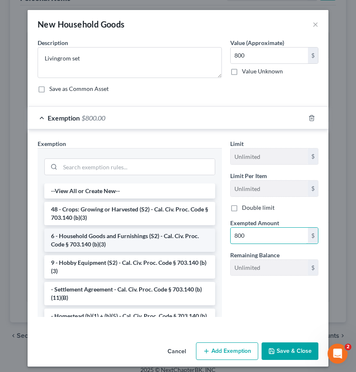
type input "800"
click at [127, 233] on li "6 - Household Goods and Furnishings (S2) - Cal. Civ. Proc. Code § 703.140 (b)(3)" at bounding box center [129, 240] width 171 height 23
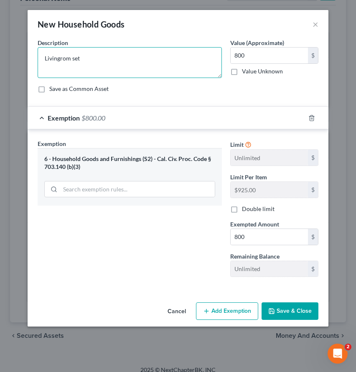
click at [62, 60] on textarea "Livingrom set" at bounding box center [130, 62] width 184 height 31
type textarea "Livingroom set"
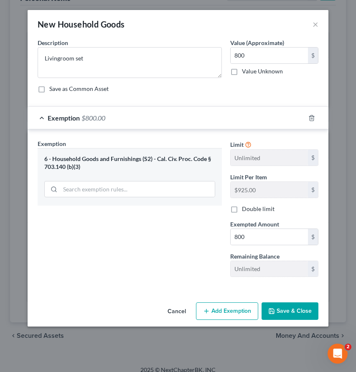
click at [276, 306] on button "Save & Close" at bounding box center [289, 312] width 57 height 18
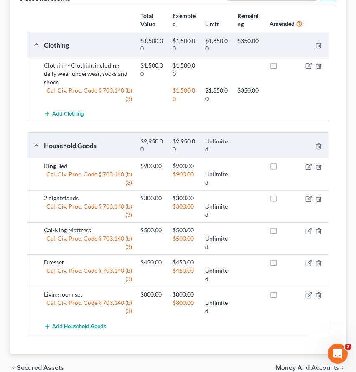
scroll to position [181, 0]
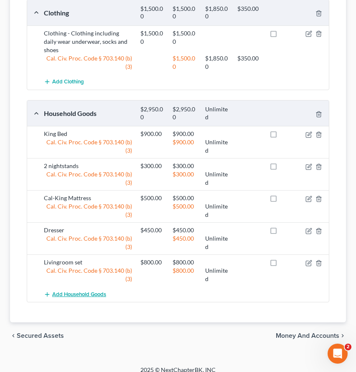
click at [89, 291] on span "Add Household Goods" at bounding box center [79, 294] width 54 height 7
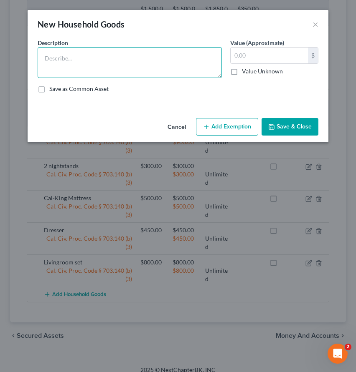
click at [139, 70] on textarea at bounding box center [130, 62] width 184 height 31
type textarea "Dining room set"
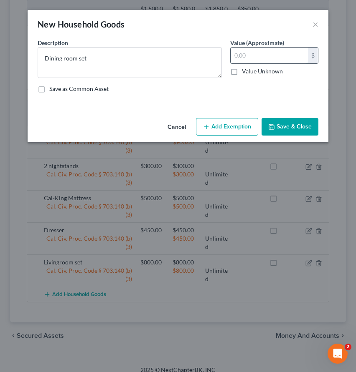
click at [273, 54] on input "text" at bounding box center [268, 56] width 77 height 16
type input "600"
click at [306, 127] on button "Save & Close" at bounding box center [289, 127] width 57 height 18
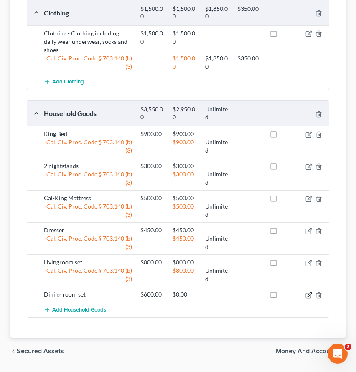
click at [309, 292] on icon "button" at bounding box center [308, 295] width 7 height 7
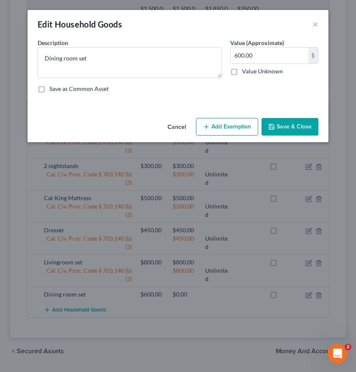
click at [239, 129] on button "Add Exemption" at bounding box center [227, 127] width 62 height 18
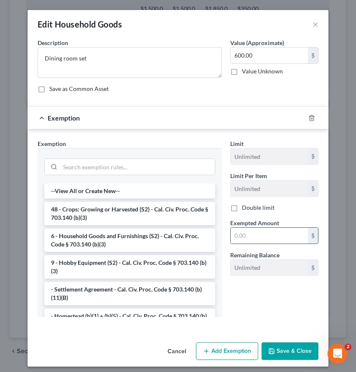
click at [269, 244] on div "$" at bounding box center [274, 236] width 88 height 17
click at [270, 235] on input "text" at bounding box center [268, 236] width 77 height 16
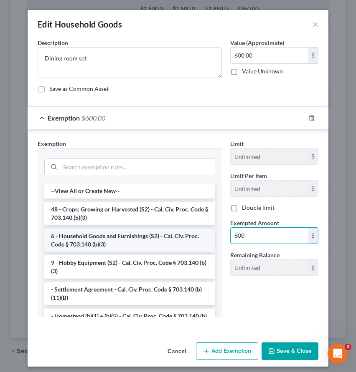
type input "600"
click at [84, 244] on li "6 - Household Goods and Furnishings (S2) - Cal. Civ. Proc. Code § 703.140 (b)(3)" at bounding box center [129, 240] width 171 height 23
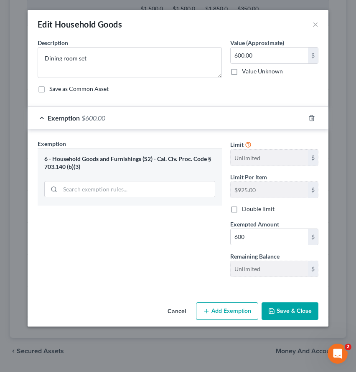
click at [285, 312] on button "Save & Close" at bounding box center [289, 312] width 57 height 18
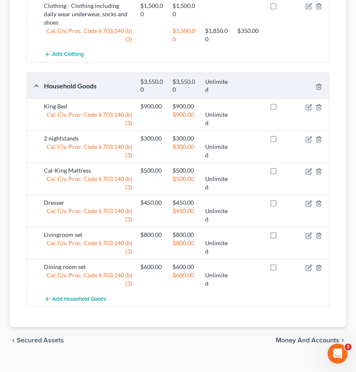
scroll to position [213, 0]
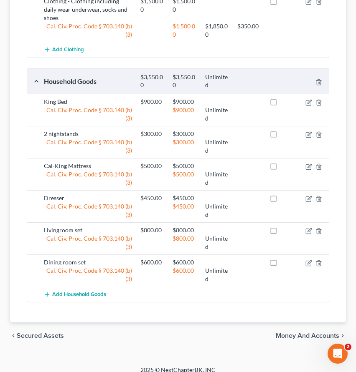
click at [288, 333] on span "Money and Accounts" at bounding box center [307, 336] width 63 height 7
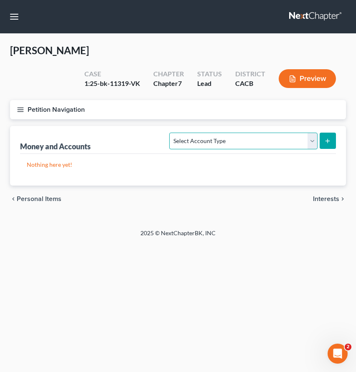
click at [210, 136] on select "Select Account Type Brokerage Cash on Hand Certificates of Deposit Checking Acc…" at bounding box center [243, 141] width 148 height 17
select select "checking"
click at [171, 133] on select "Select Account Type Brokerage Cash on Hand Certificates of Deposit Checking Acc…" at bounding box center [243, 141] width 148 height 17
click at [329, 141] on icon "submit" at bounding box center [327, 141] width 7 height 7
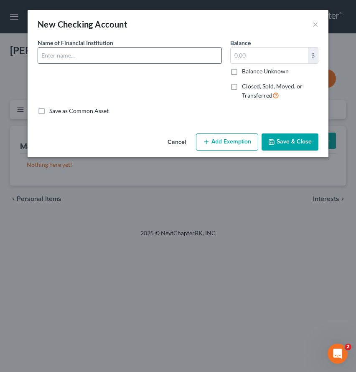
click at [78, 63] on div at bounding box center [130, 55] width 184 height 17
click at [75, 56] on input "text" at bounding box center [129, 56] width 183 height 16
type input "[PERSON_NAME] Fargo"
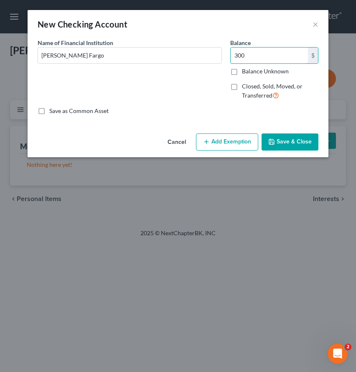
type input "300"
click at [222, 141] on button "Add Exemption" at bounding box center [227, 143] width 62 height 18
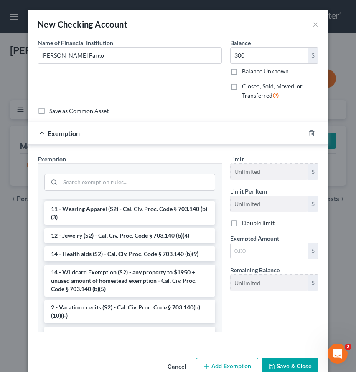
scroll to position [113, 0]
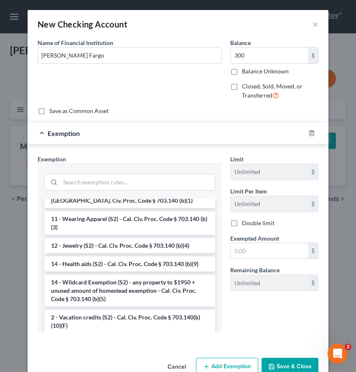
click at [130, 294] on li "14 - Wildcard Exemption (S2) - any property to $1950 + unused amount of homeste…" at bounding box center [129, 291] width 171 height 32
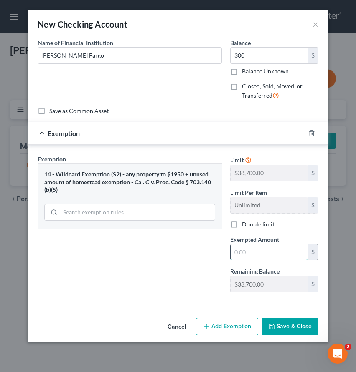
click at [258, 251] on input "text" at bounding box center [268, 253] width 77 height 16
type input "300"
click at [267, 327] on button "Save & Close" at bounding box center [289, 327] width 57 height 18
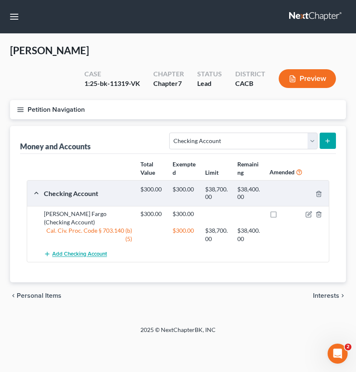
click at [93, 247] on button "Add Checking Account" at bounding box center [75, 254] width 63 height 15
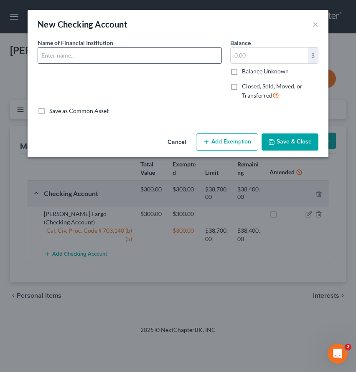
click at [130, 57] on input "text" at bounding box center [129, 56] width 183 height 16
type input "Chase Bank"
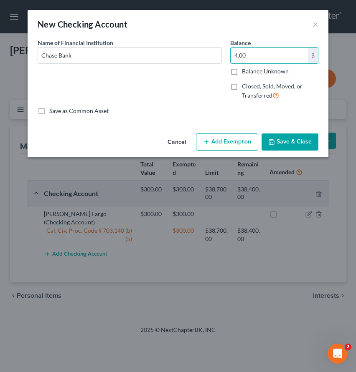
type input "4.00"
click at [244, 146] on button "Add Exemption" at bounding box center [227, 143] width 62 height 18
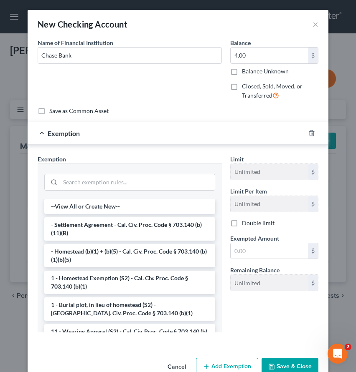
click at [251, 242] on label "Exempted Amount *" at bounding box center [254, 238] width 49 height 9
click at [248, 251] on input "text" at bounding box center [268, 251] width 77 height 16
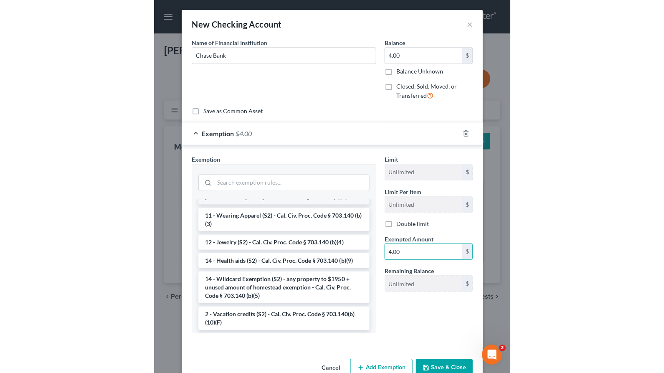
scroll to position [119, 0]
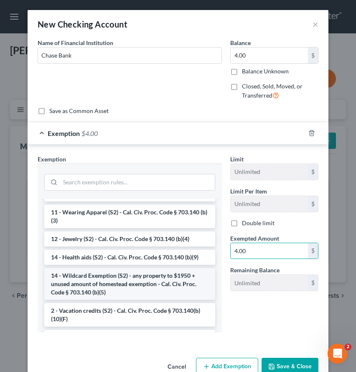
type input "4.00"
click at [114, 296] on li "14 - Wildcard Exemption (S2) - any property to $1950 + unused amount of homeste…" at bounding box center [129, 284] width 171 height 32
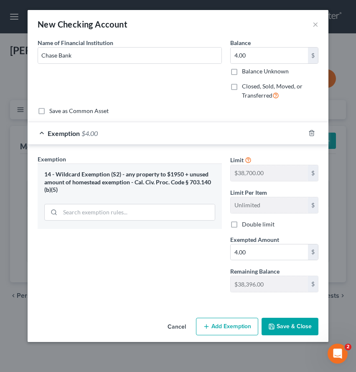
click at [296, 337] on div "Cancel Add Exemption Save & Close" at bounding box center [178, 329] width 301 height 28
click at [293, 321] on button "Save & Close" at bounding box center [289, 327] width 57 height 18
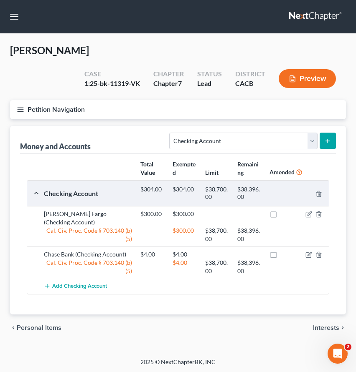
click at [319, 325] on span "Interests" at bounding box center [326, 328] width 26 height 7
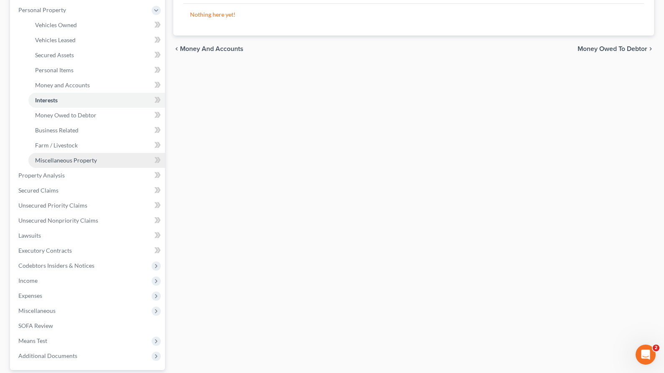
scroll to position [220, 0]
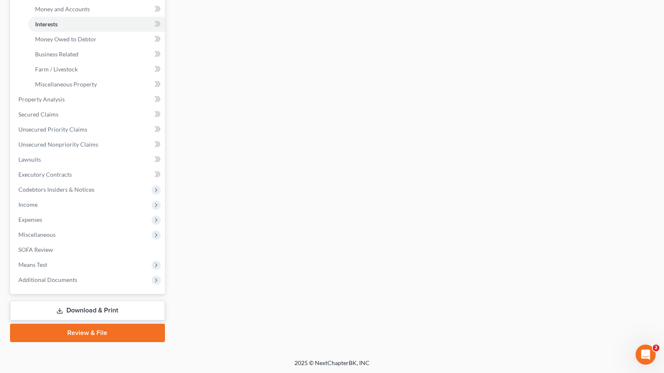
click at [71, 309] on link "Download & Print" at bounding box center [87, 311] width 155 height 20
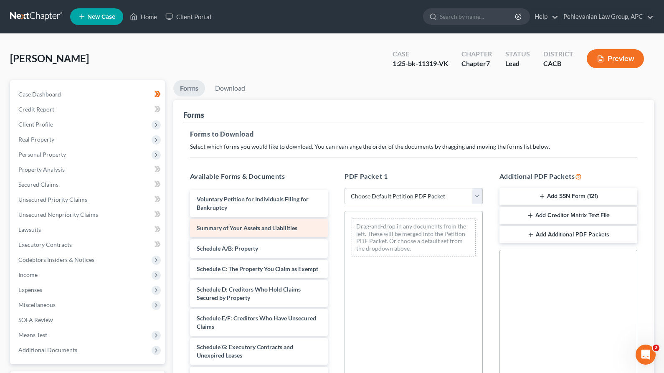
click at [276, 228] on span "Summary of Your Assets and Liabilities" at bounding box center [247, 227] width 101 height 7
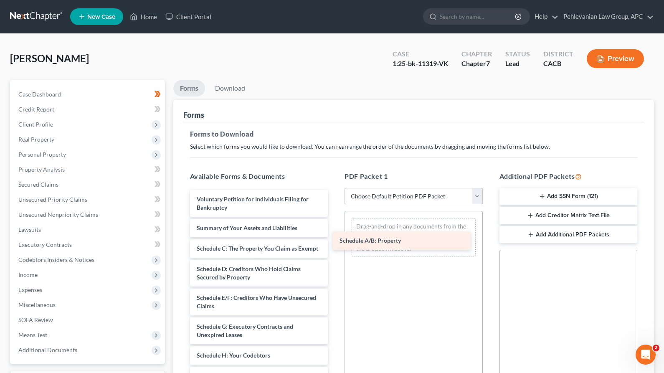
drag, startPoint x: 277, startPoint y: 244, endPoint x: 420, endPoint y: 237, distance: 143.0
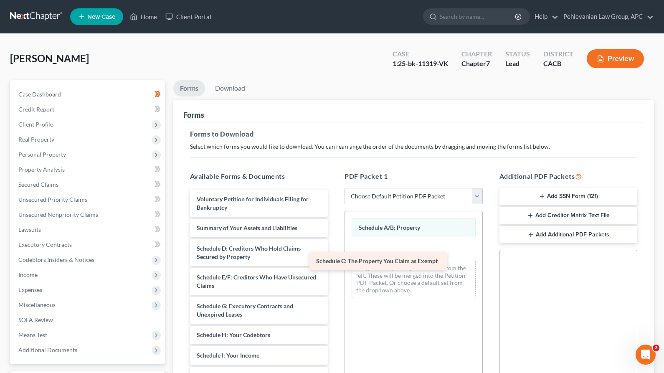
drag, startPoint x: 298, startPoint y: 248, endPoint x: 435, endPoint y: 263, distance: 138.1
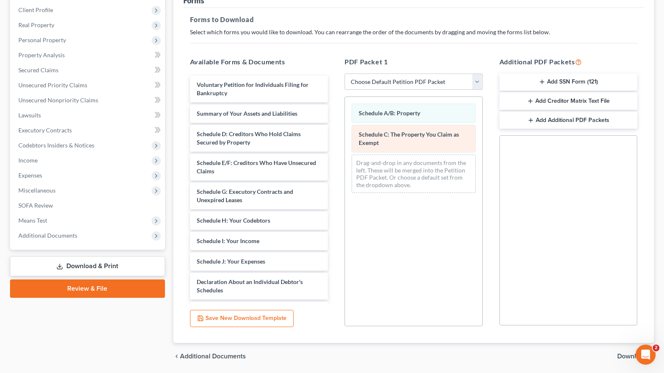
scroll to position [142, 0]
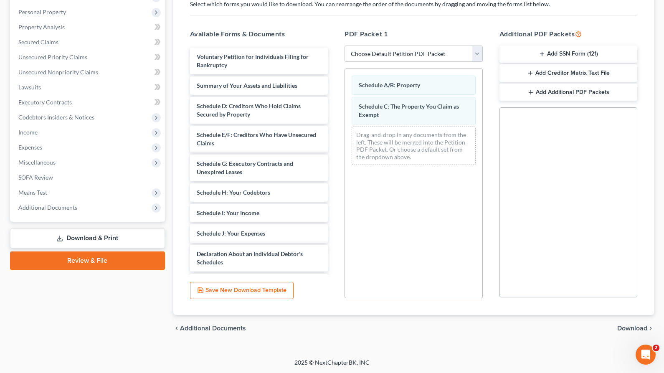
click at [628, 325] on span "Download" at bounding box center [632, 328] width 30 height 7
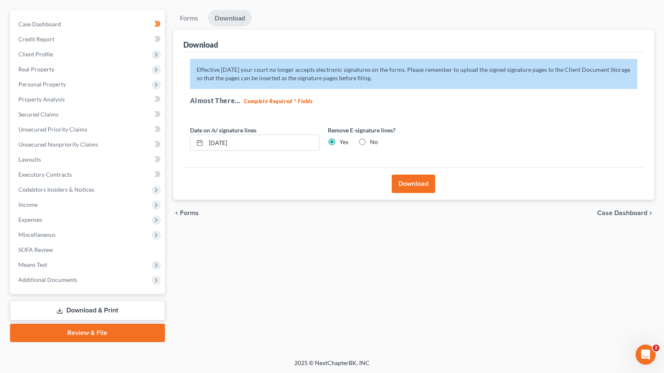
click at [405, 177] on button "Download" at bounding box center [413, 184] width 43 height 18
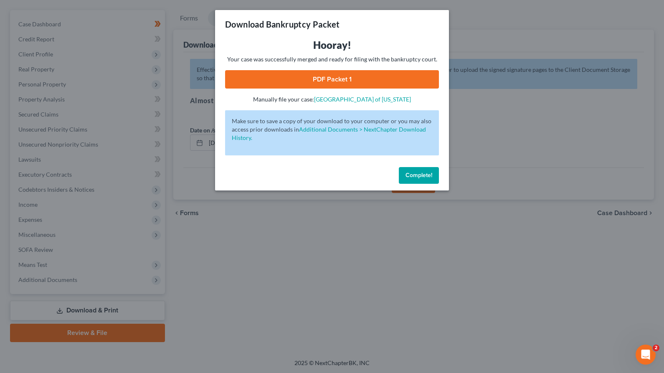
click at [321, 81] on link "PDF Packet 1" at bounding box center [332, 79] width 214 height 18
